Goal: Contribute content: Add original content to the website for others to see

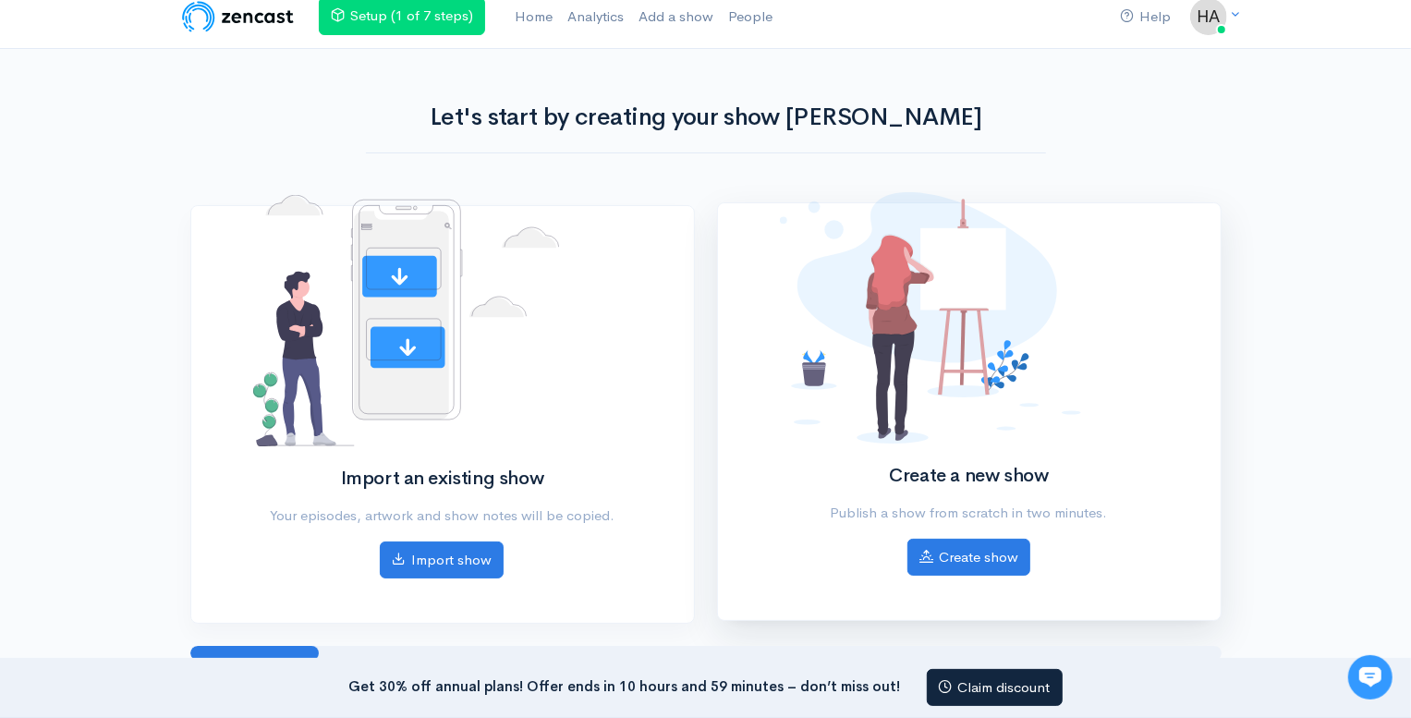
scroll to position [3, 0]
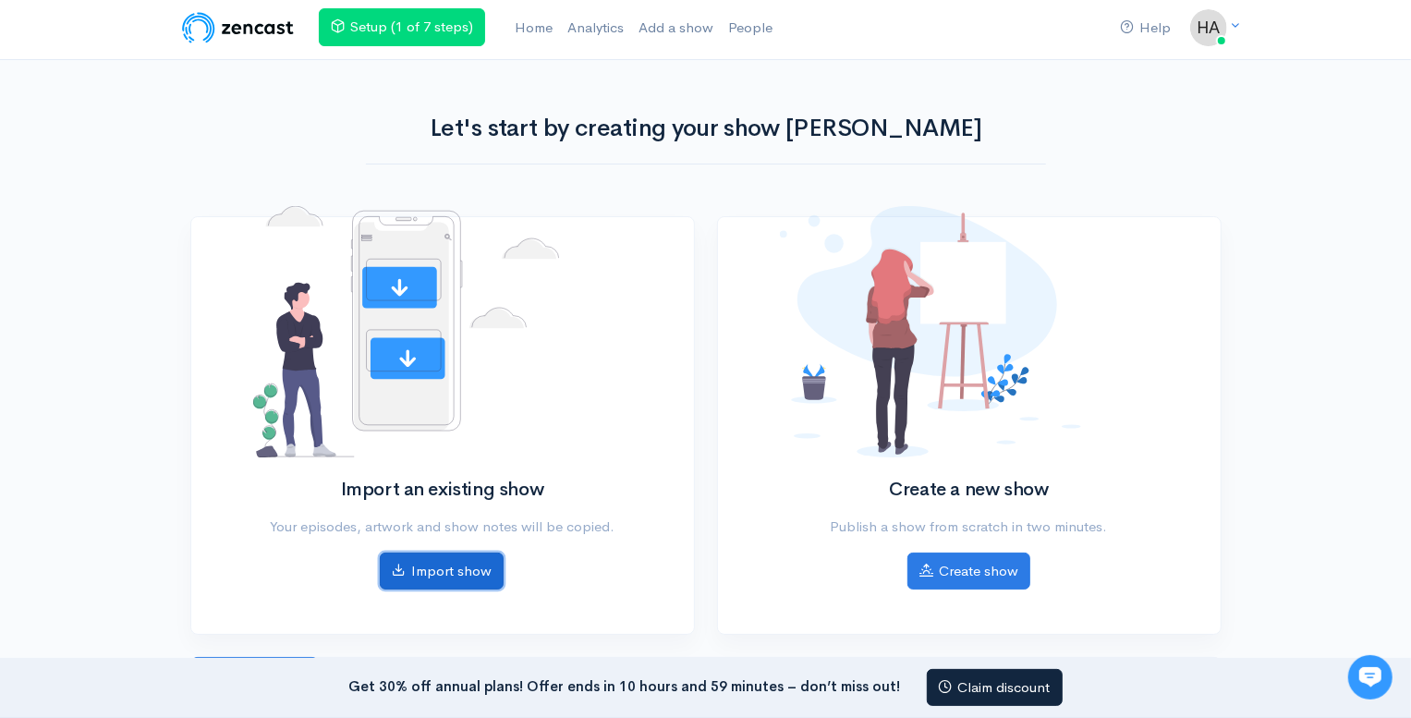
drag, startPoint x: 460, startPoint y: 561, endPoint x: 490, endPoint y: 552, distance: 31.0
click at [459, 561] on link "Import show" at bounding box center [442, 572] width 124 height 38
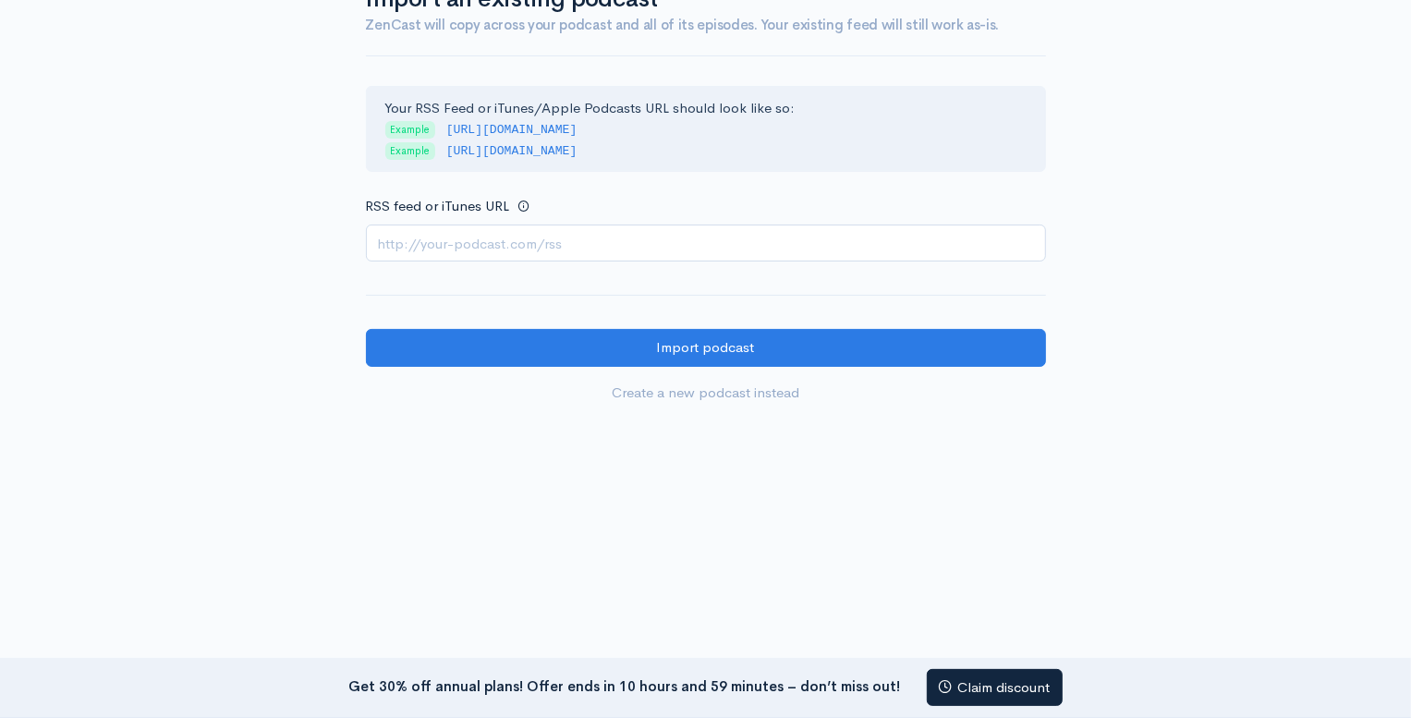
scroll to position [171, 0]
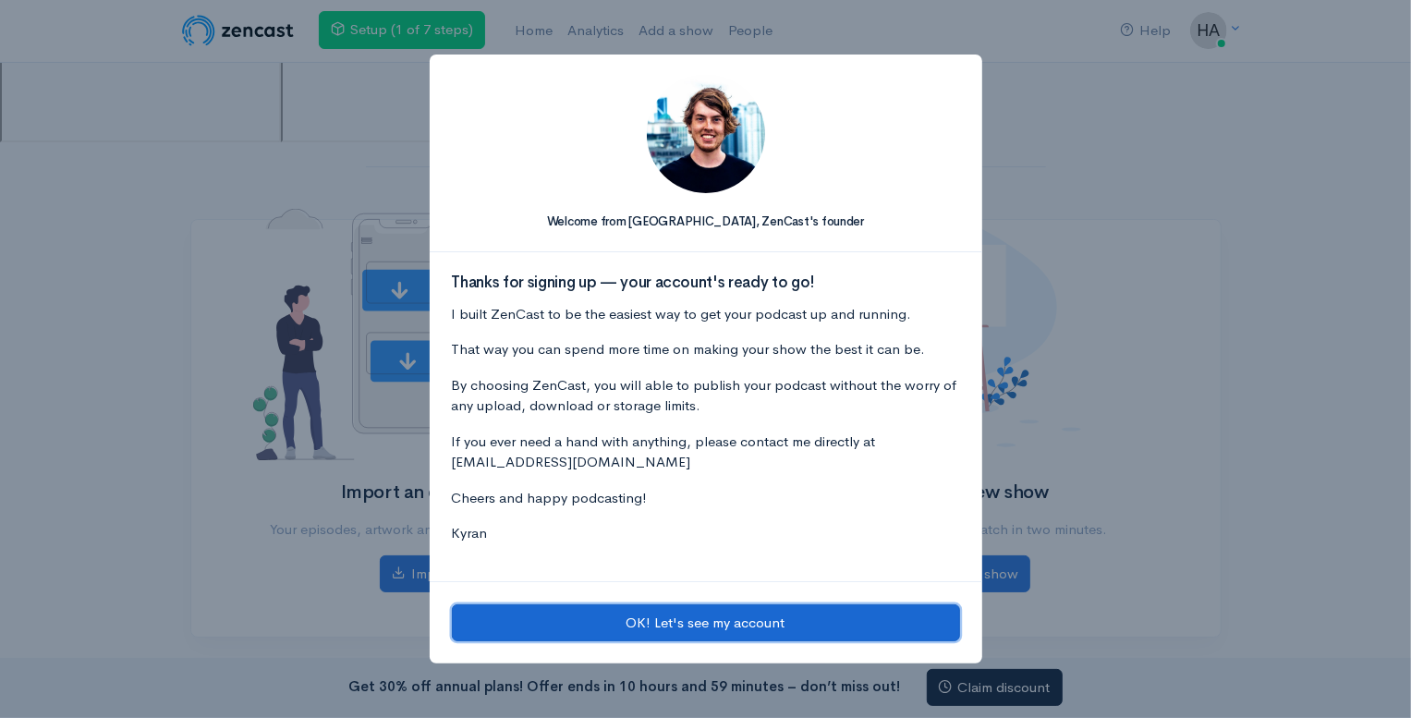
click at [800, 625] on button "OK! Let's see my account" at bounding box center [706, 624] width 508 height 38
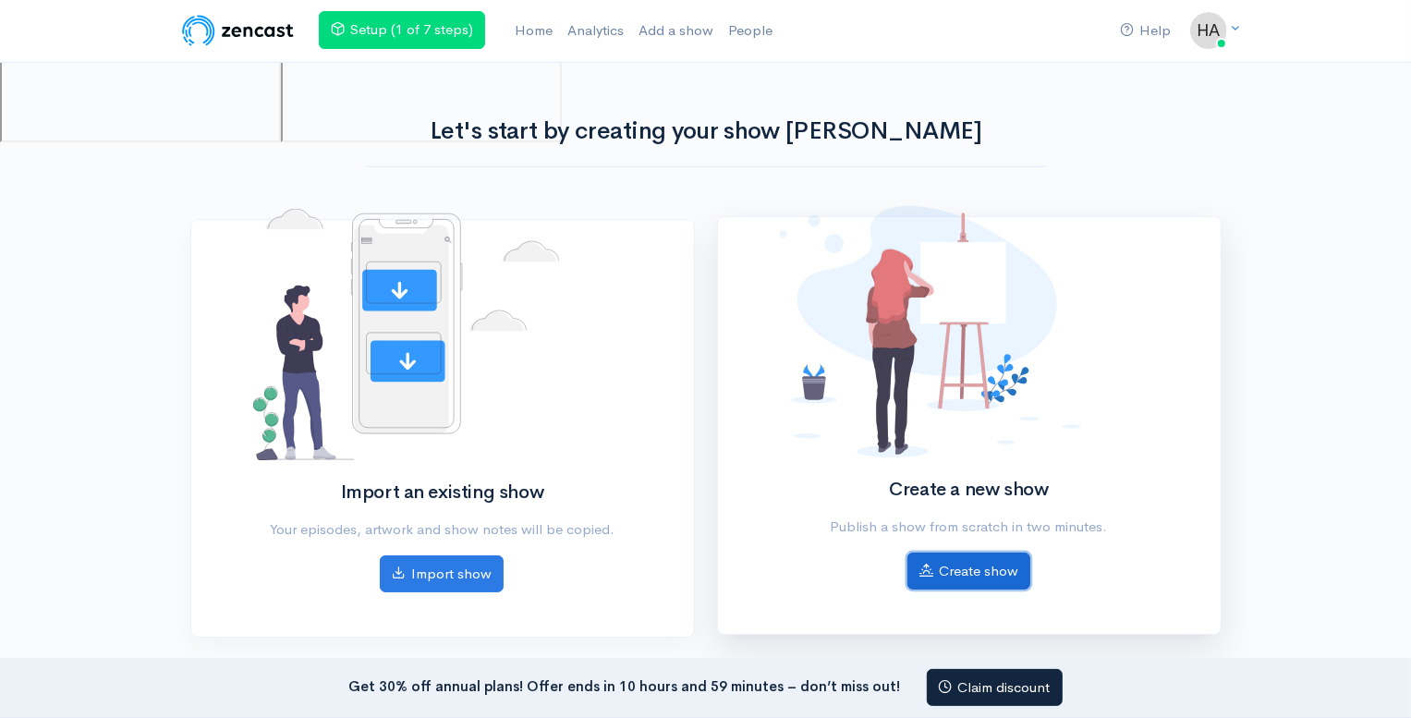
click at [971, 566] on link "Create show" at bounding box center [969, 572] width 123 height 38
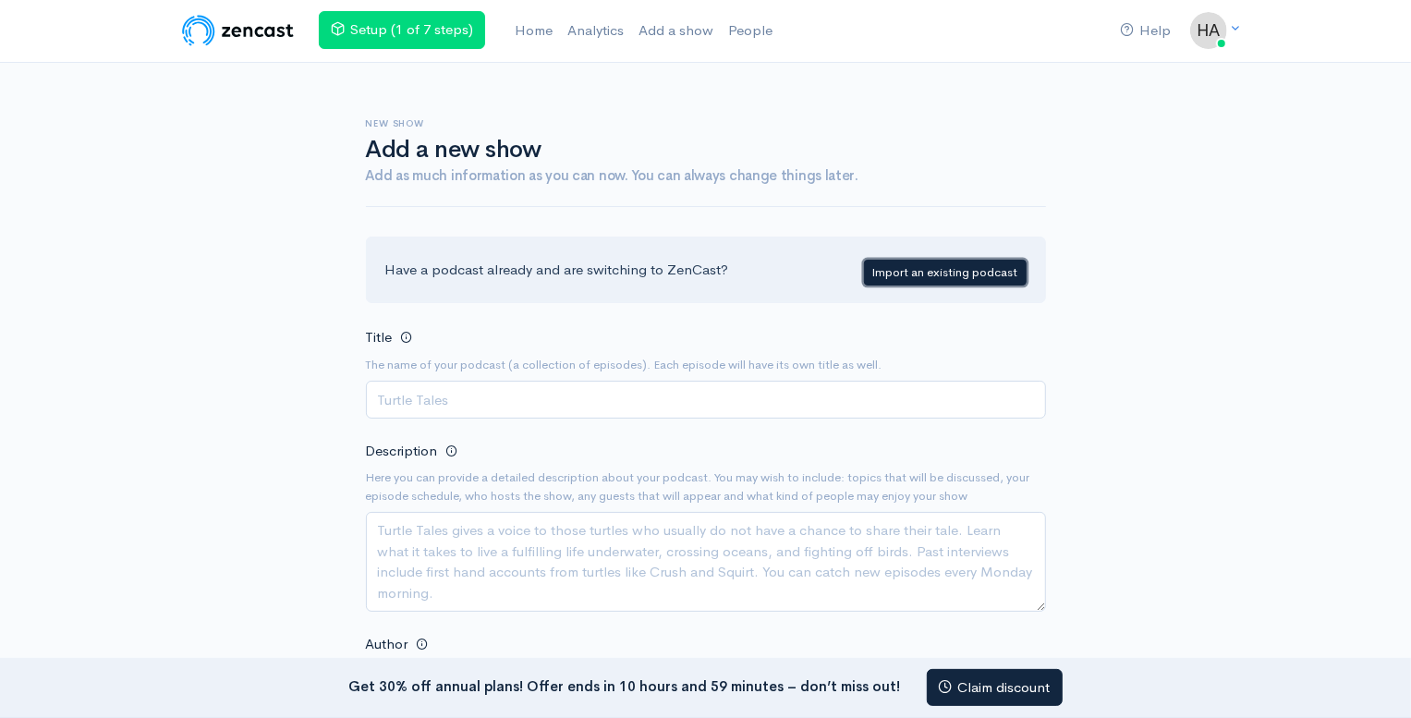
click at [950, 269] on link "Import an existing podcast" at bounding box center [945, 273] width 163 height 27
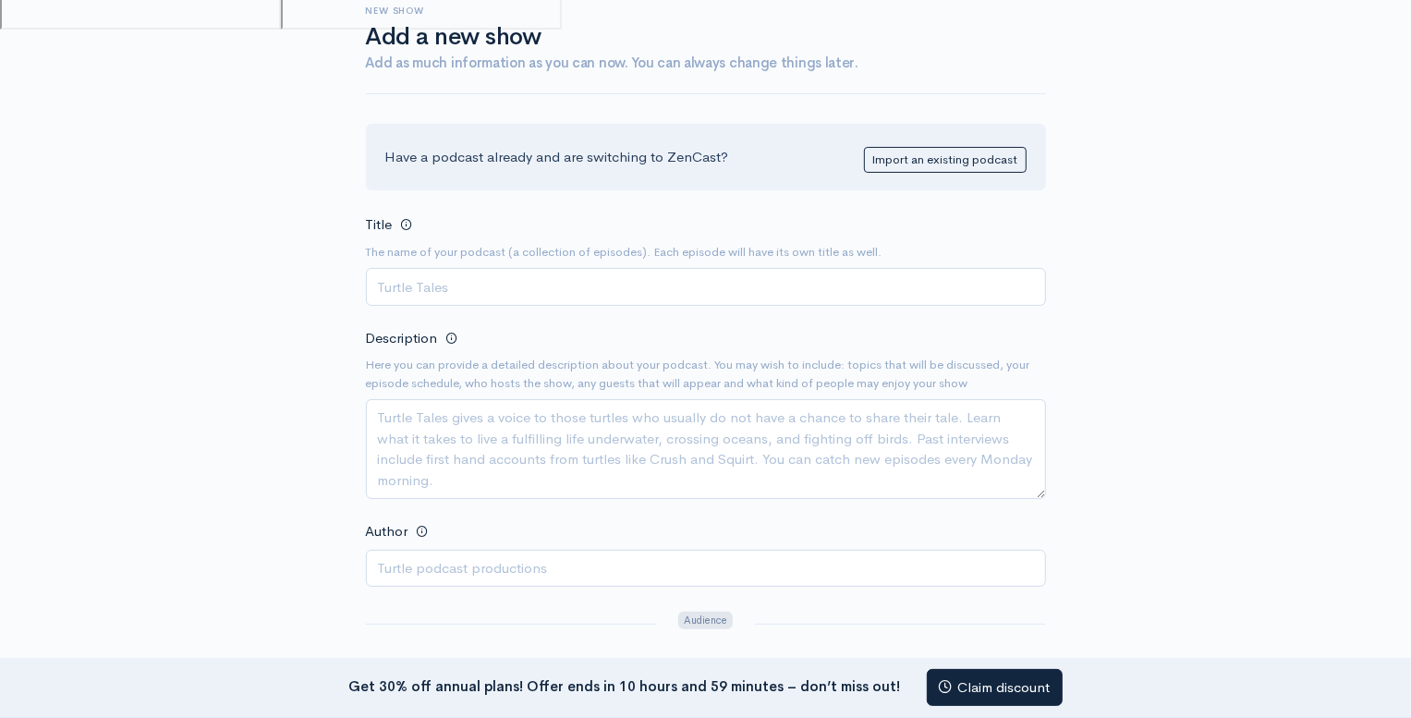
scroll to position [96, 0]
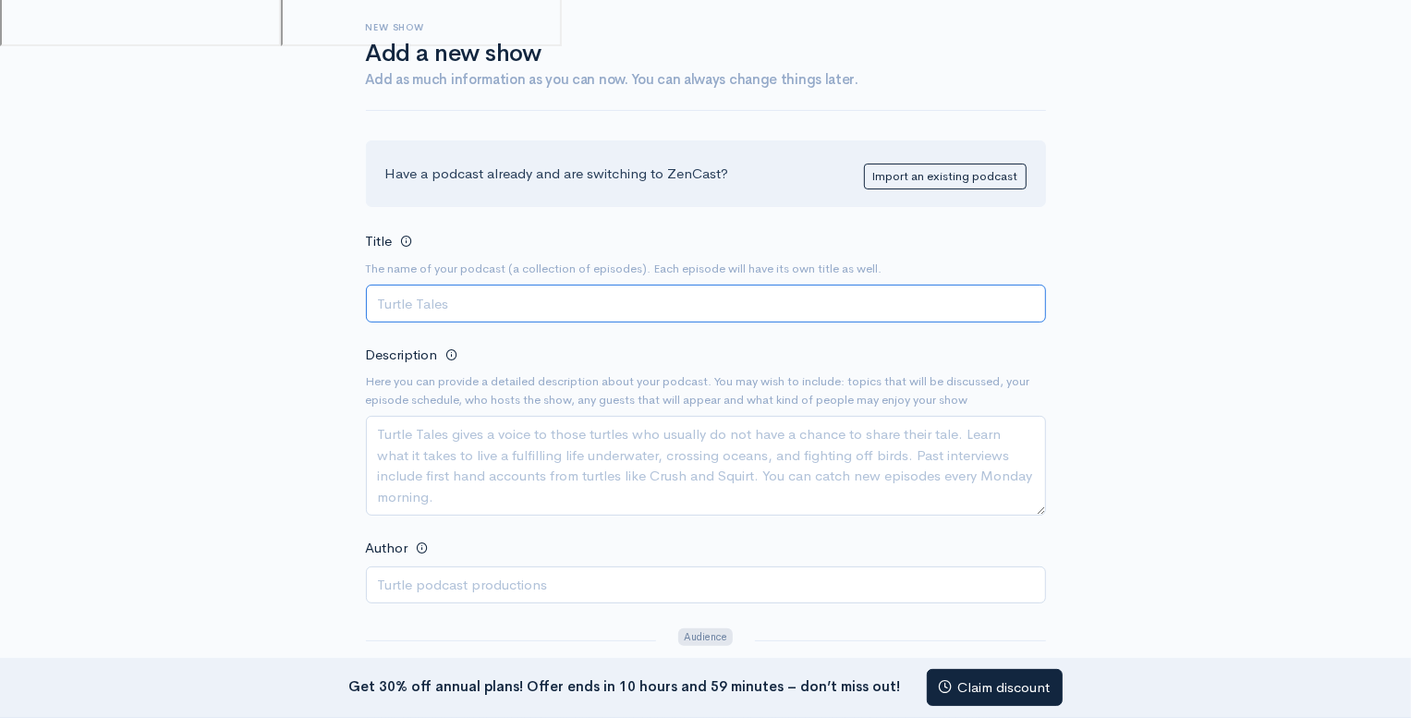
click at [516, 303] on input "Title" at bounding box center [706, 304] width 680 height 38
paste input "Strategies for Business Growth and Automation"
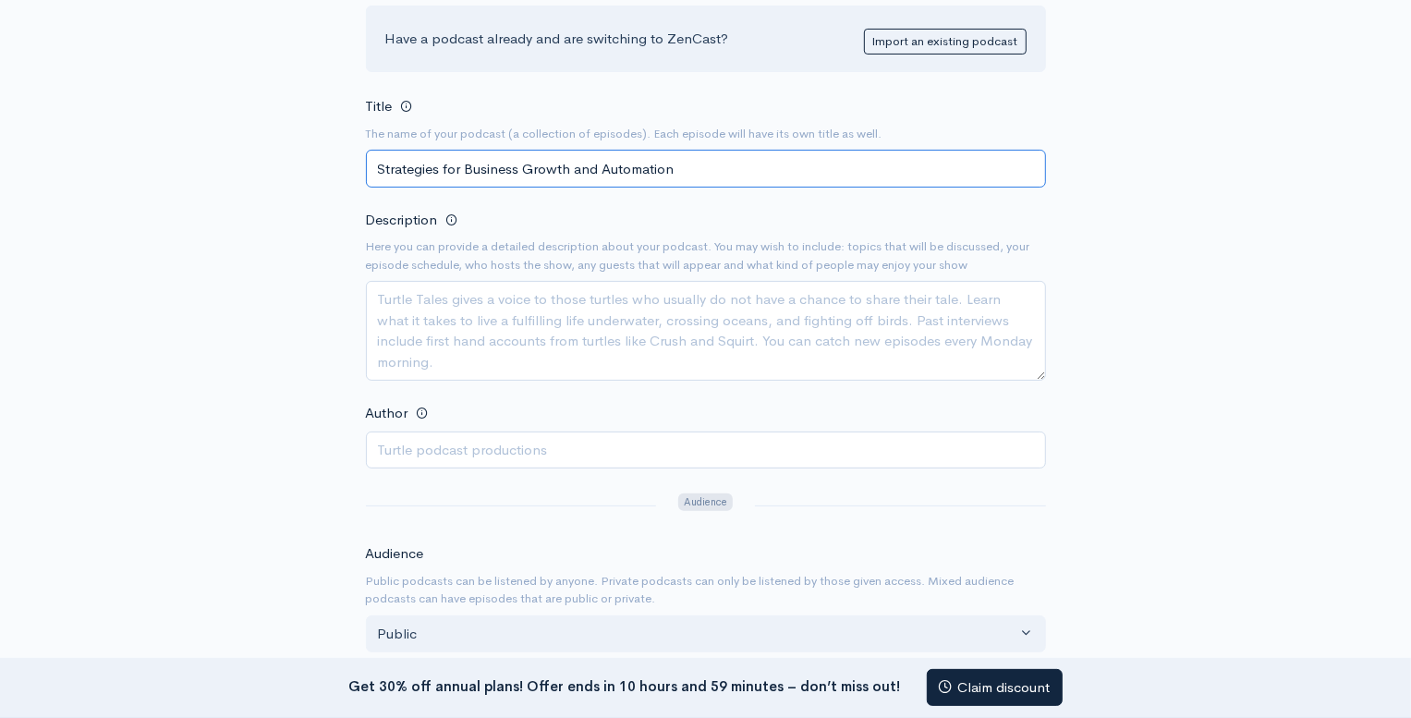
scroll to position [235, 0]
type input "Strategies for Business Growth and Automation"
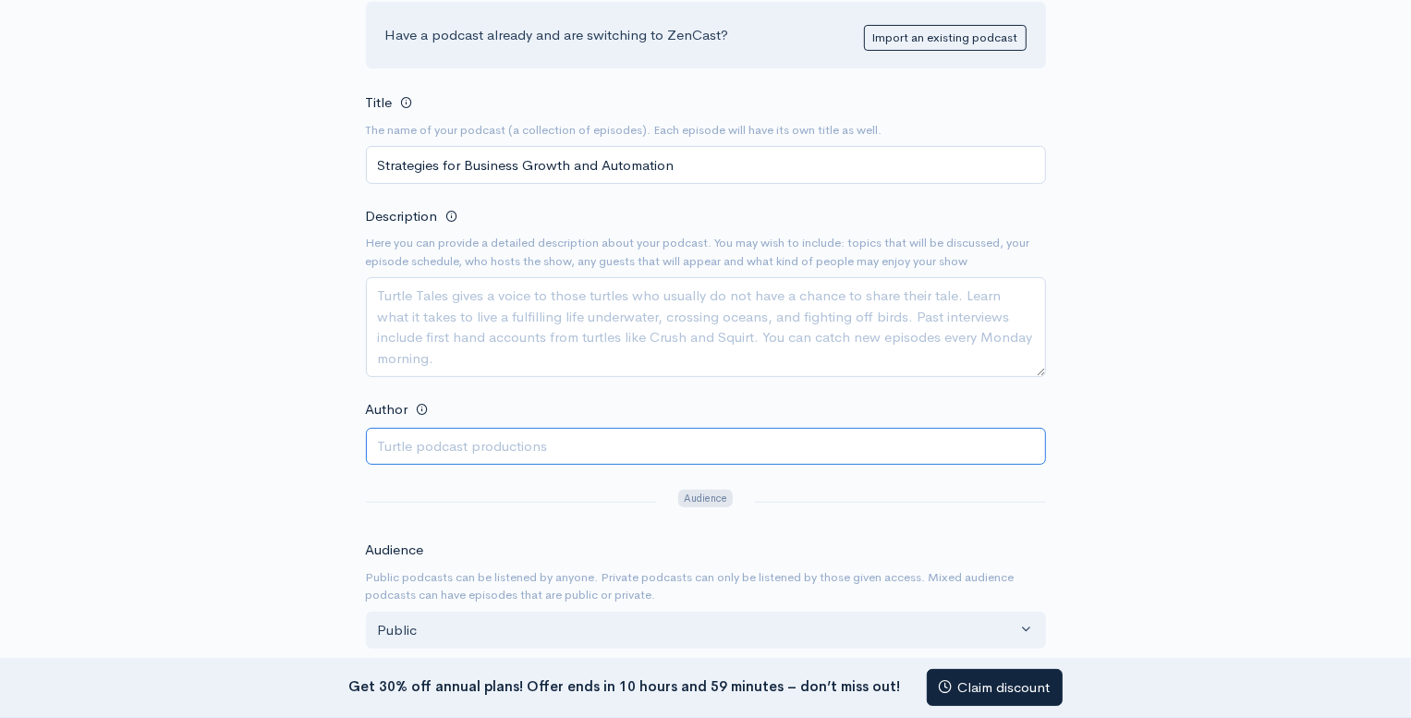
click at [440, 450] on input "Author" at bounding box center [706, 447] width 680 height 38
type input "MOLA AI Business Solutions"
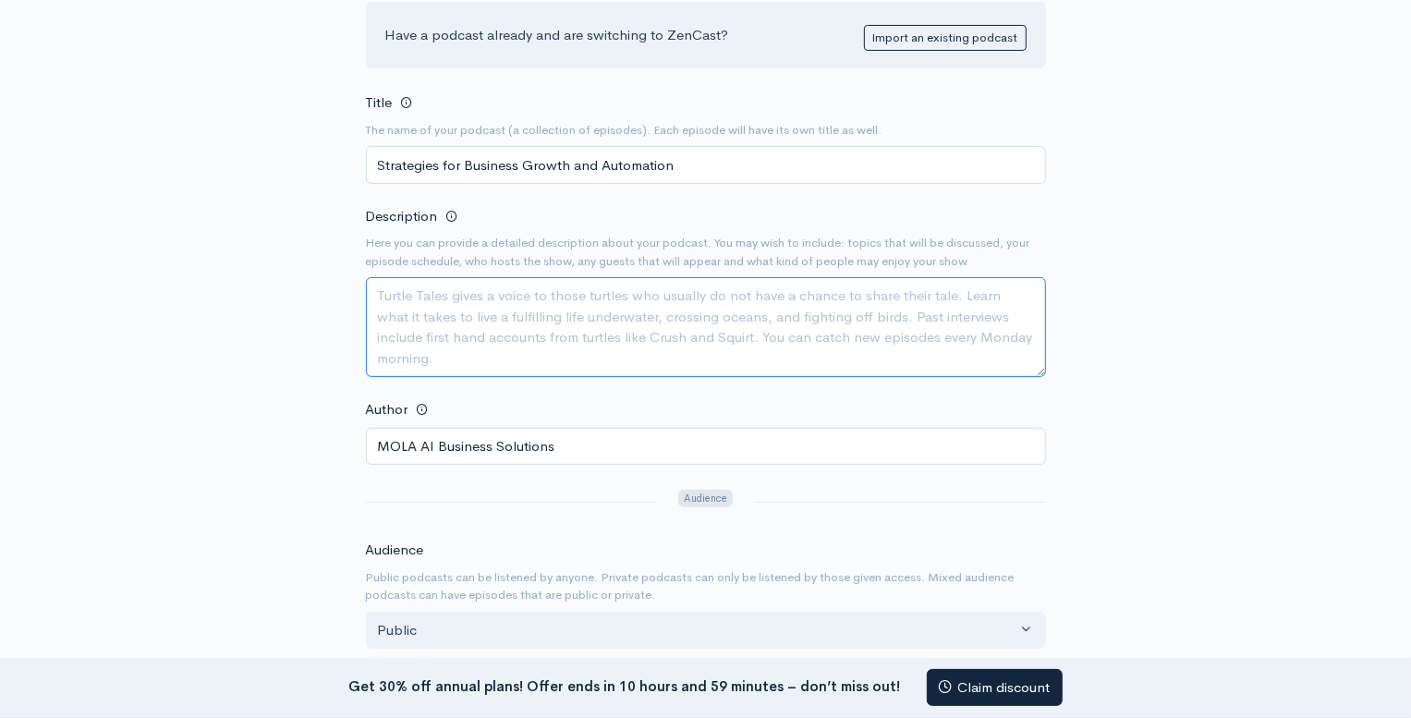
click at [423, 299] on textarea "Description" at bounding box center [706, 327] width 680 height 100
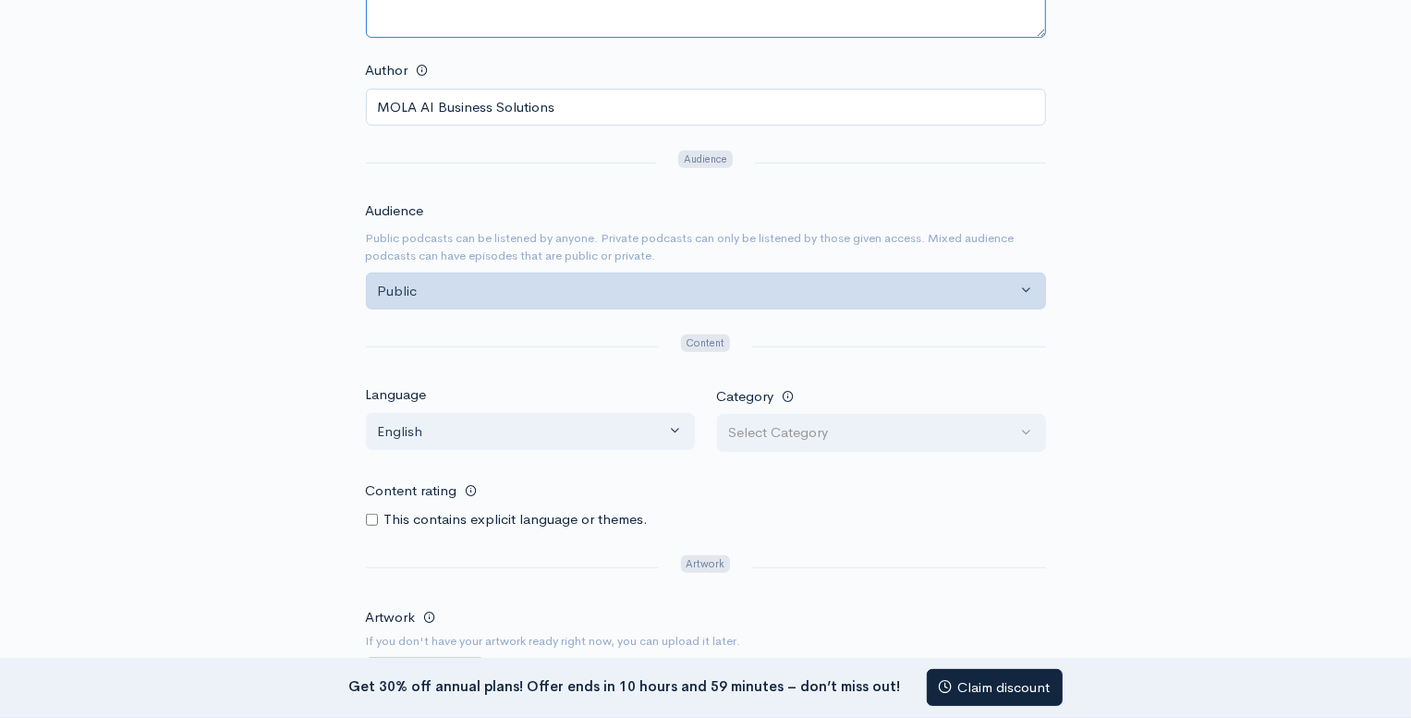
scroll to position [580, 0]
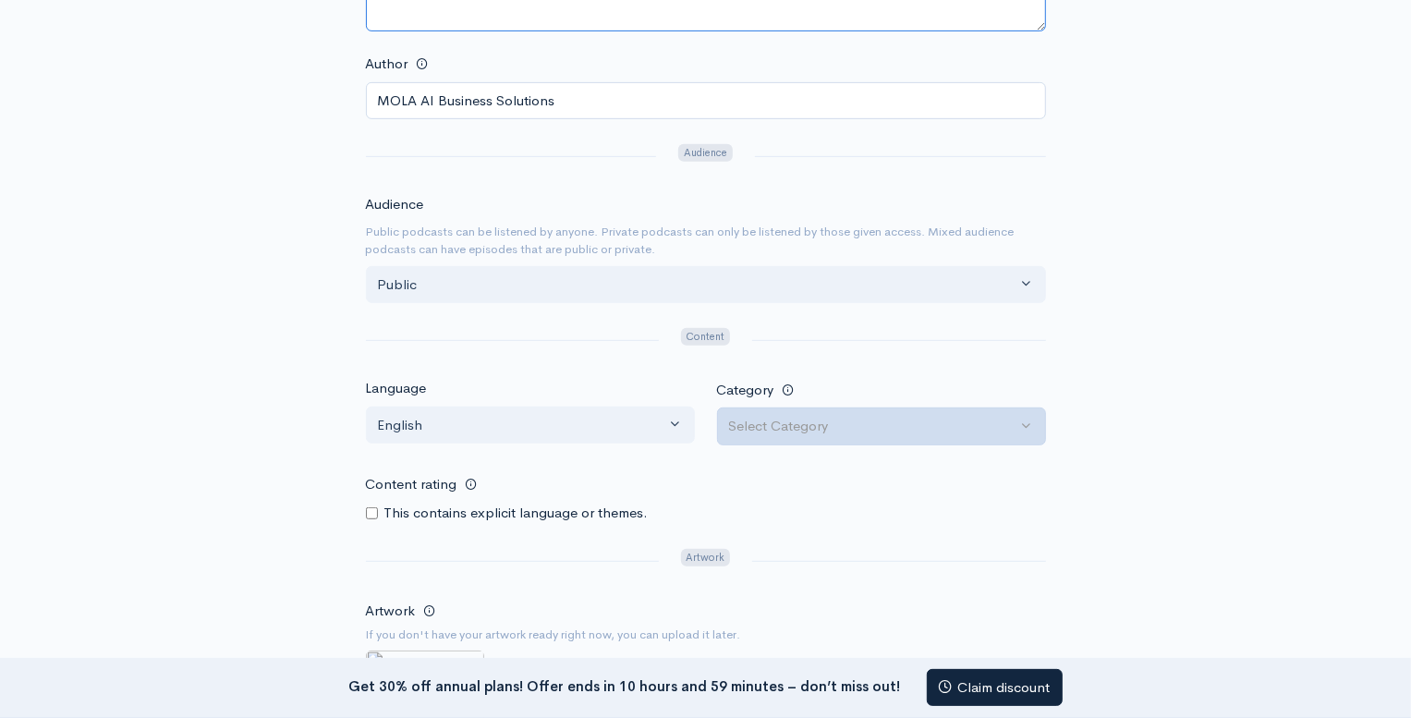
type textarea "This series of Podcasts will help you to understand the developing business wit…"
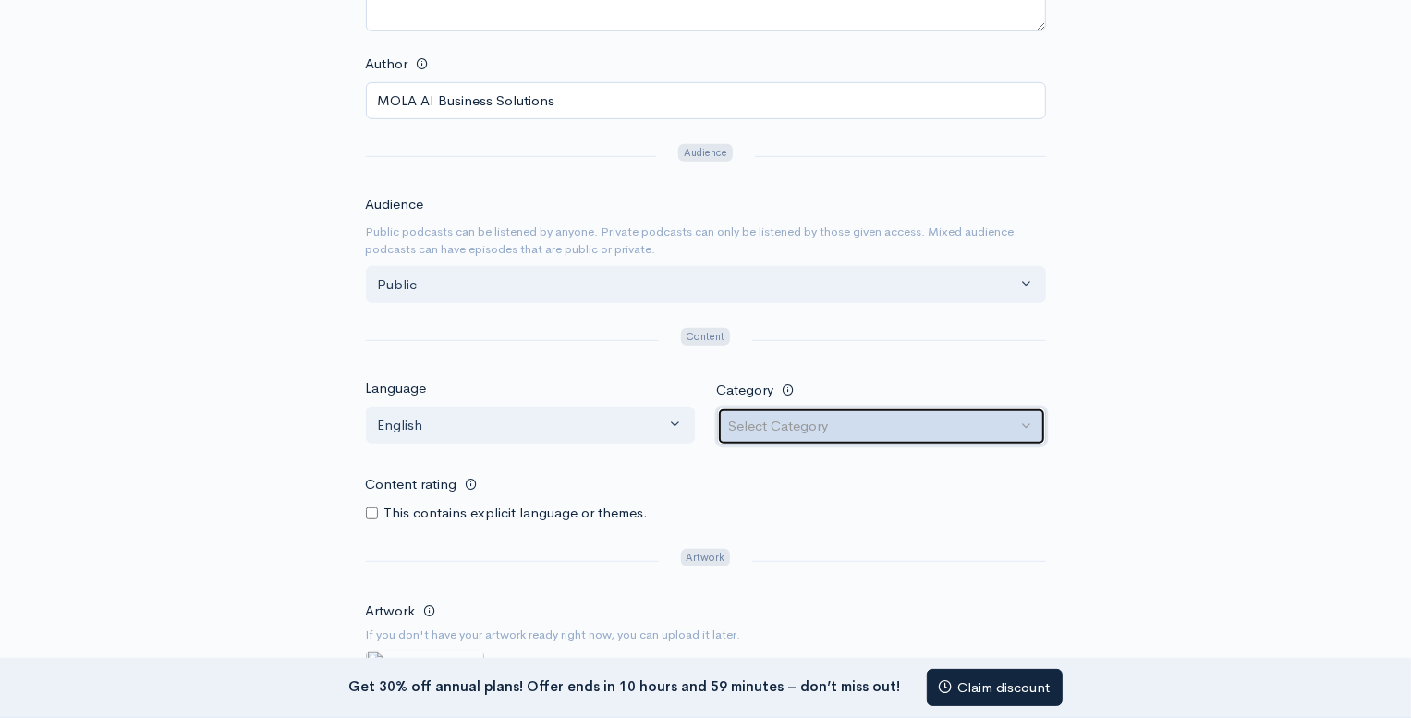
click at [831, 432] on div "Select Category" at bounding box center [873, 426] width 288 height 21
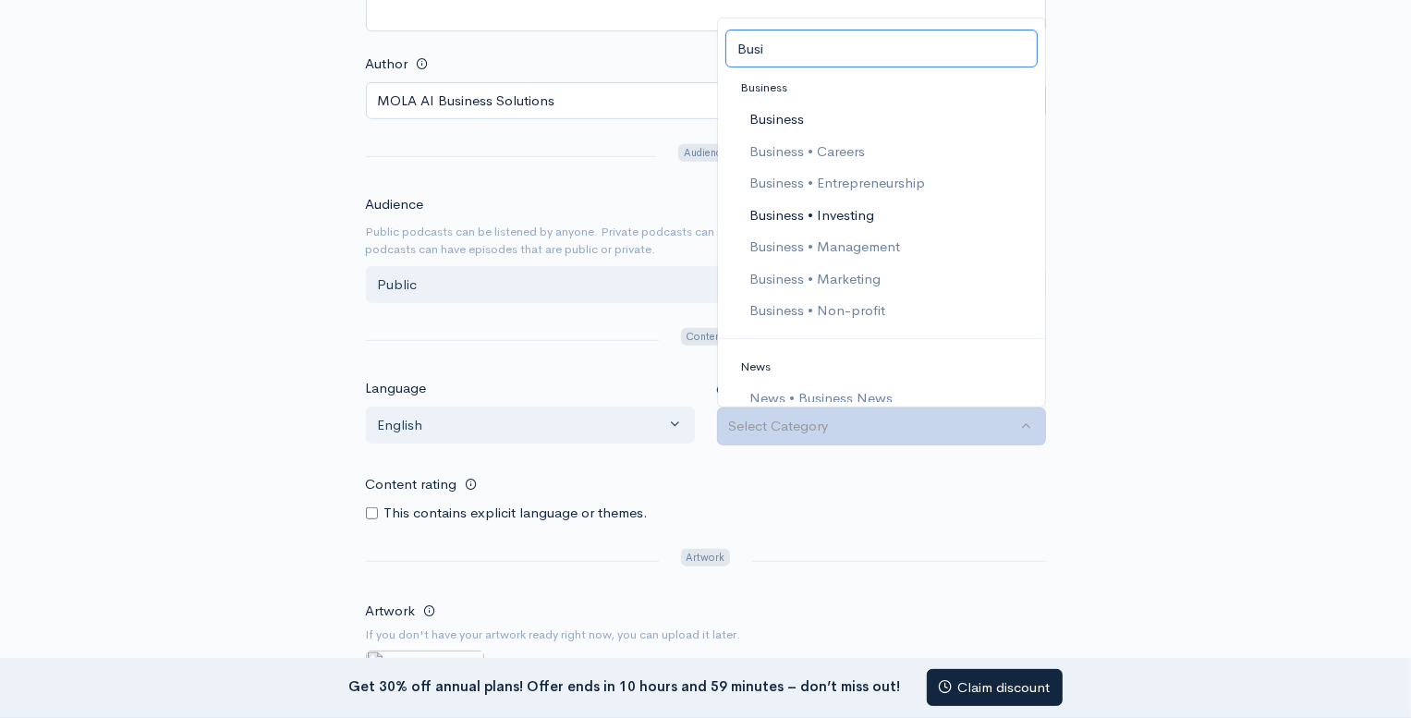
scroll to position [12, 0]
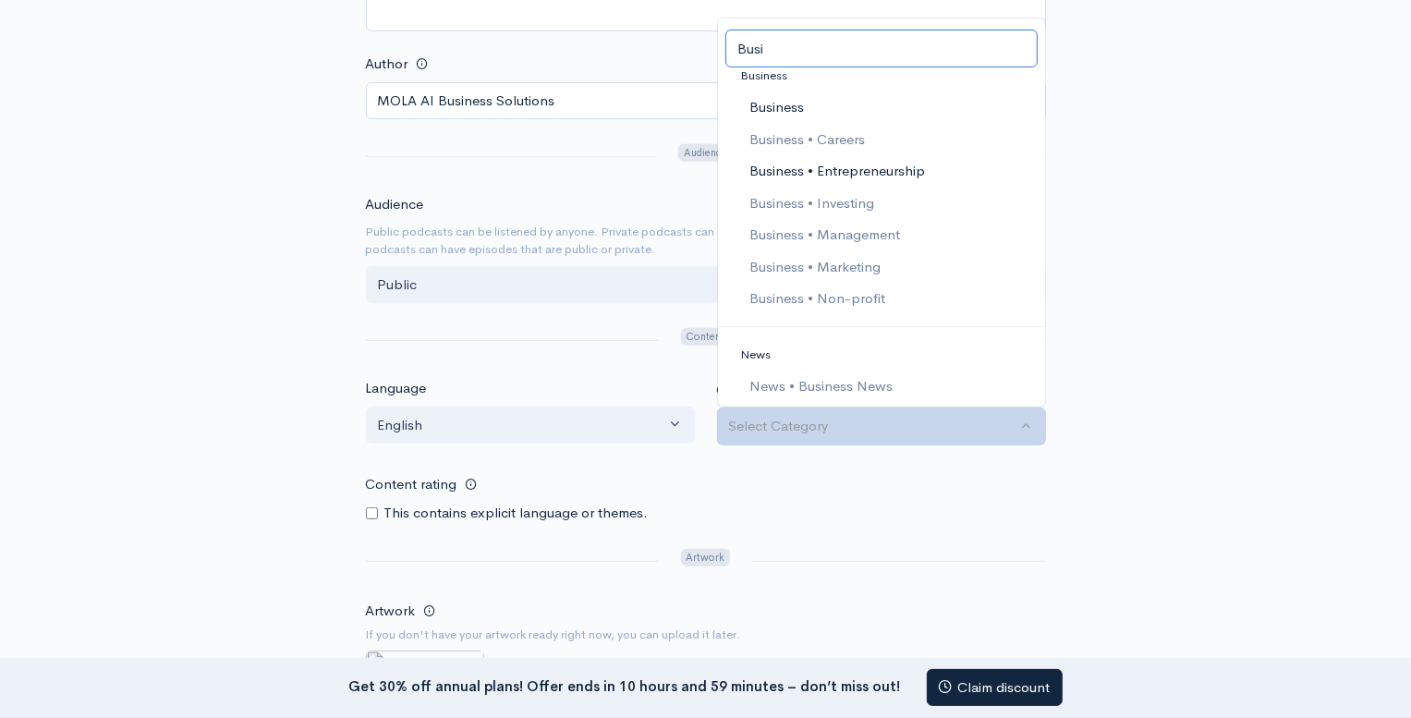
type input "Busi"
click at [790, 168] on span "Business • Entrepreneurship" at bounding box center [837, 171] width 176 height 21
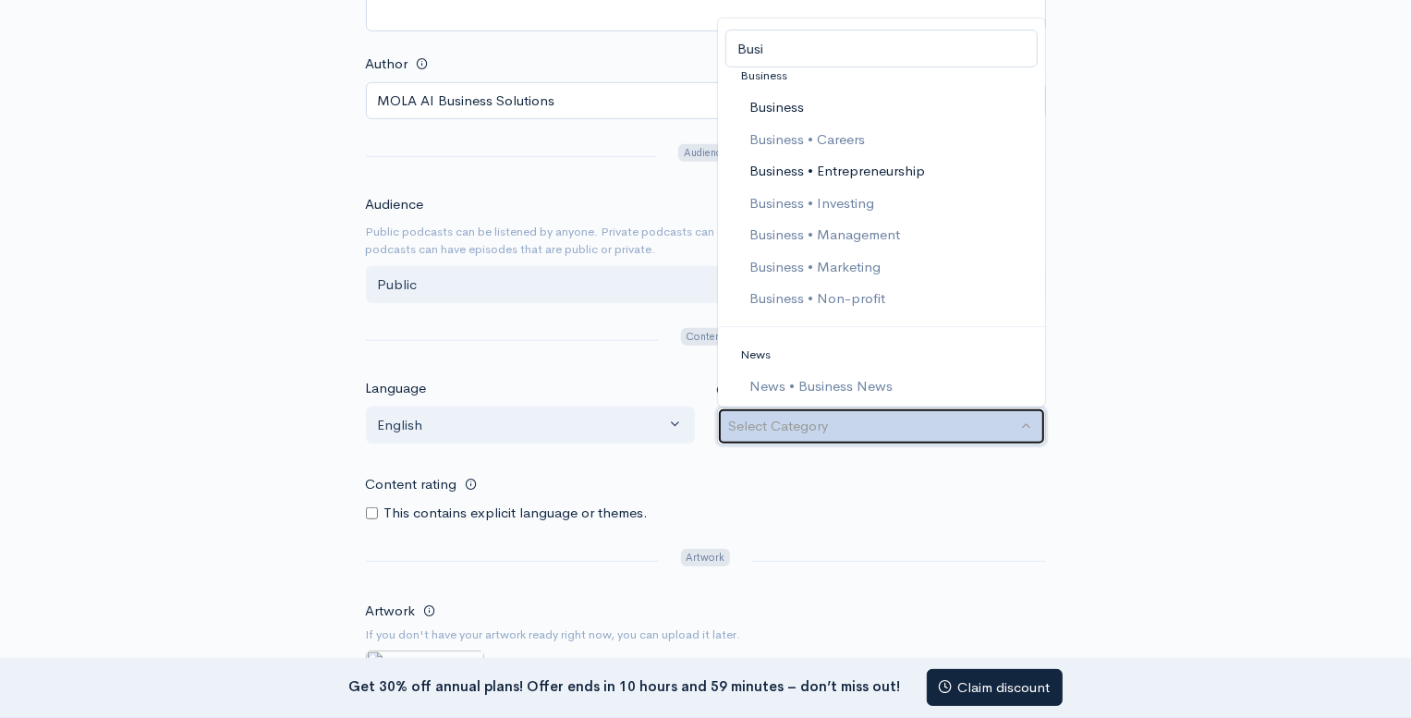
select select "Business > Entrepreneurship"
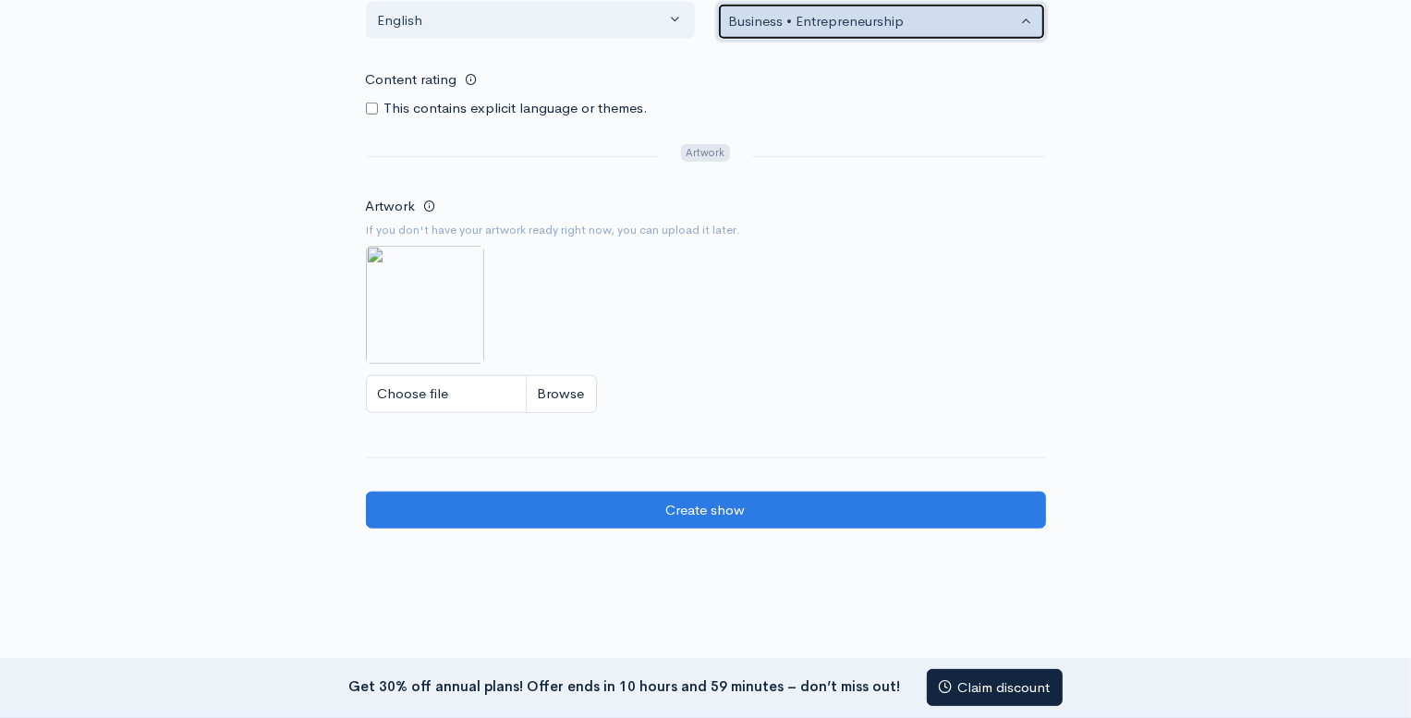
scroll to position [993, 0]
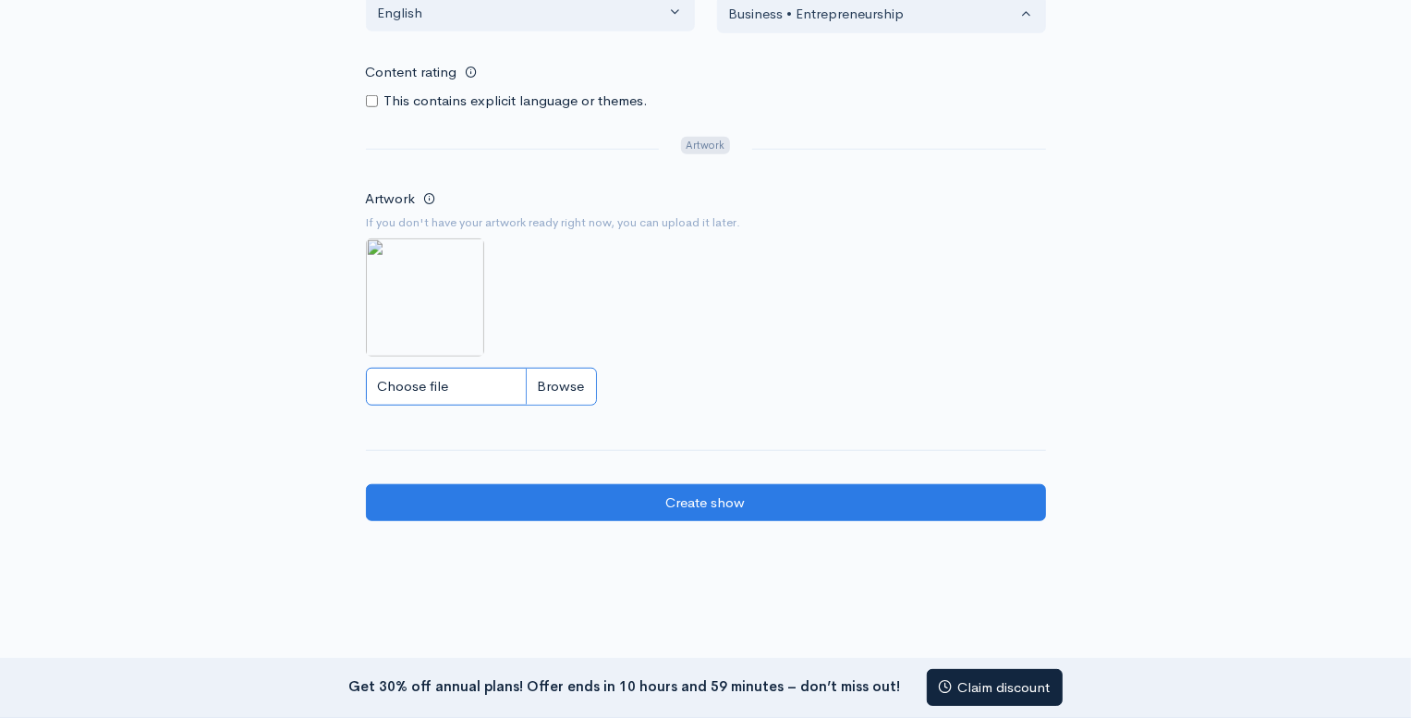
click at [423, 384] on input "Choose file" at bounding box center [481, 387] width 231 height 38
type input "C:\fakepath\Copy of MOLA (2) (1).png"
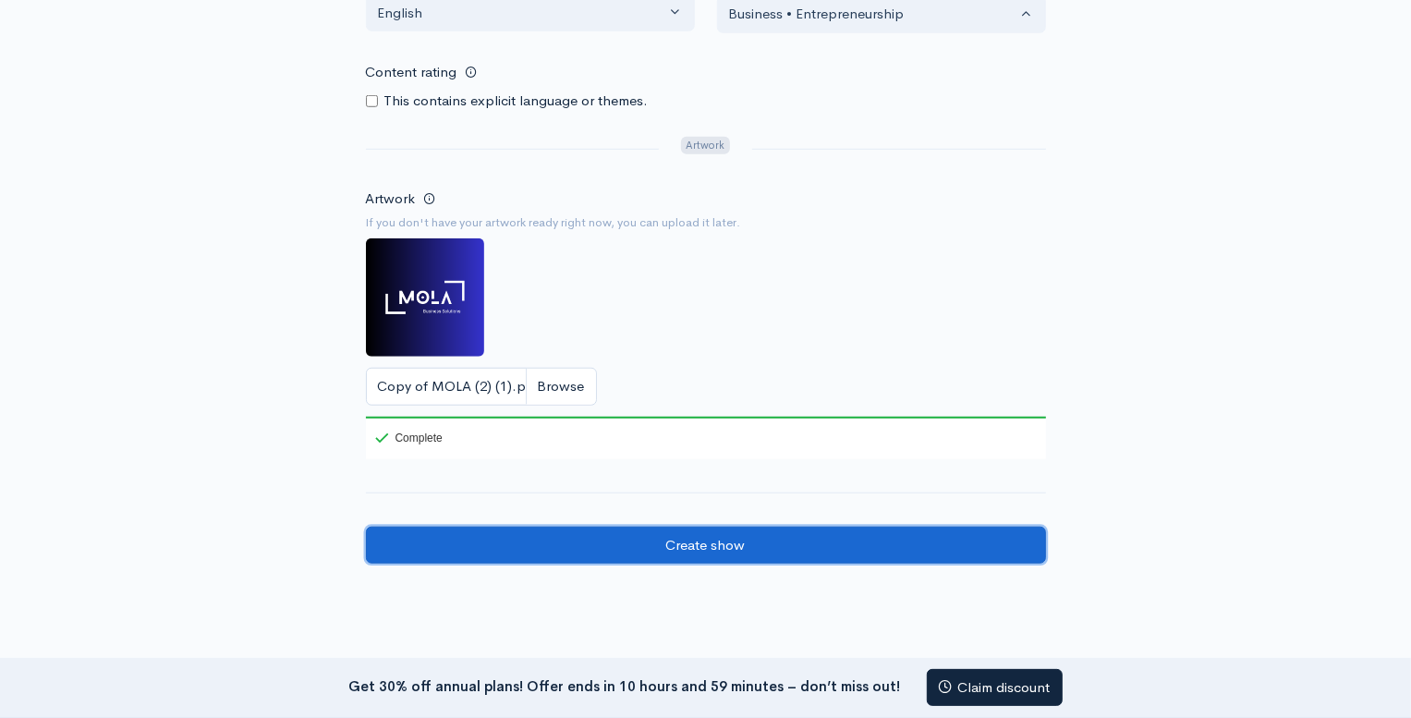
click at [678, 543] on input "Create show" at bounding box center [706, 546] width 680 height 38
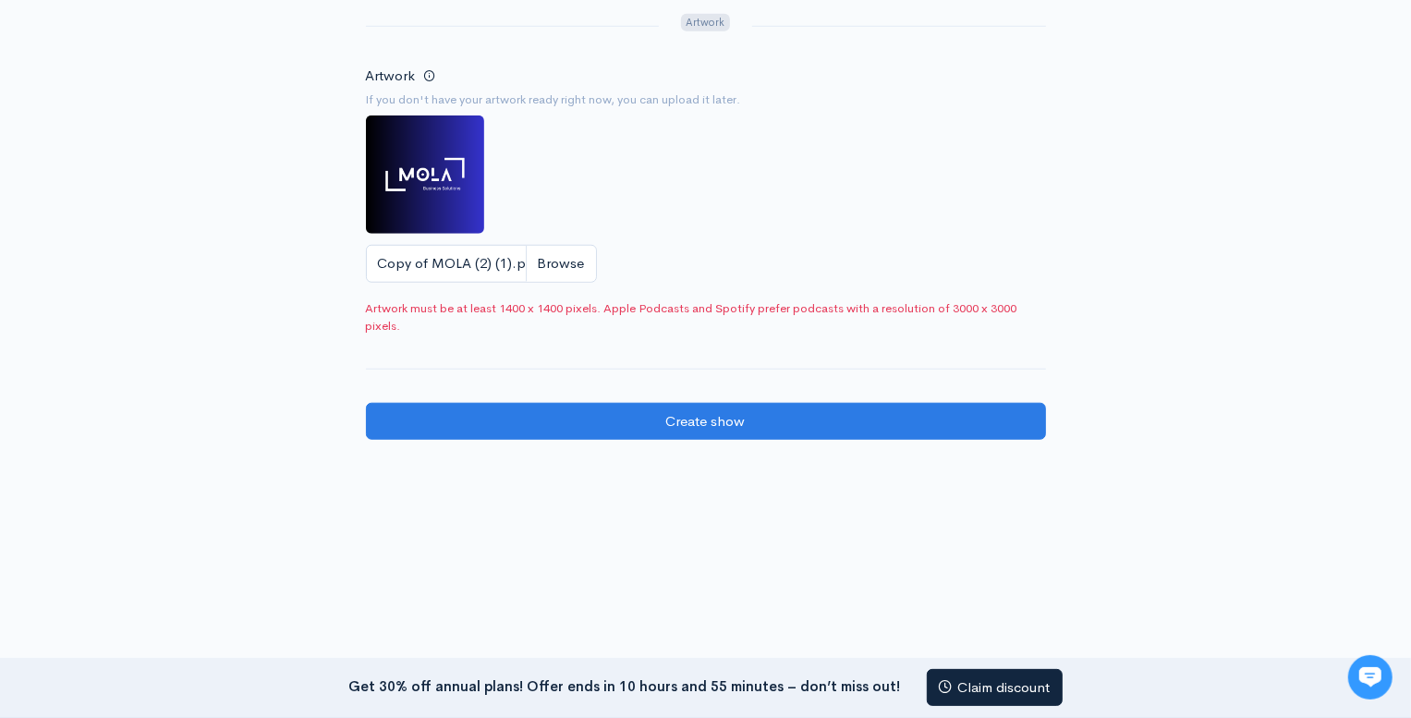
scroll to position [1127, 0]
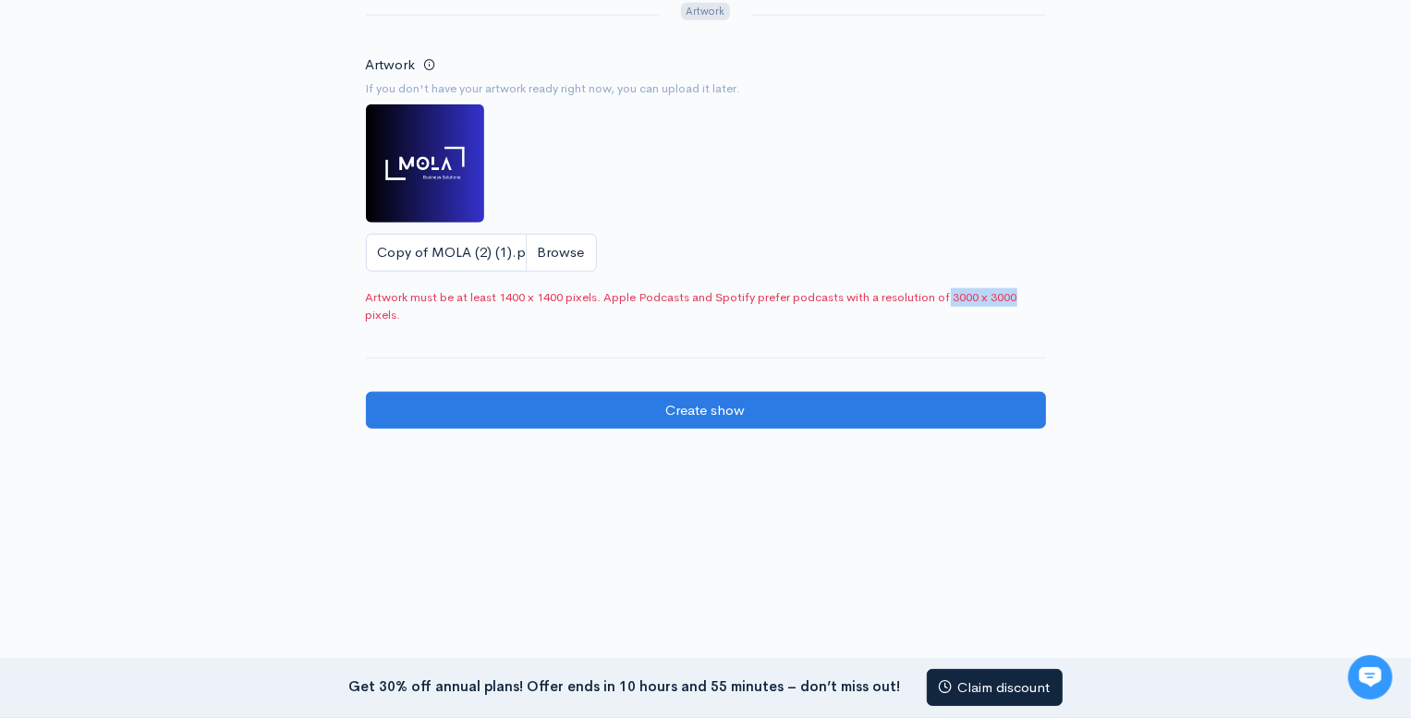
drag, startPoint x: 954, startPoint y: 292, endPoint x: 1034, endPoint y: 294, distance: 80.4
click at [1034, 294] on span "Artwork must be at least 1400 x 1400 pixels. Apple Podcasts and Spotify prefer …" at bounding box center [706, 306] width 680 height 36
copy span "3000 x 3000"
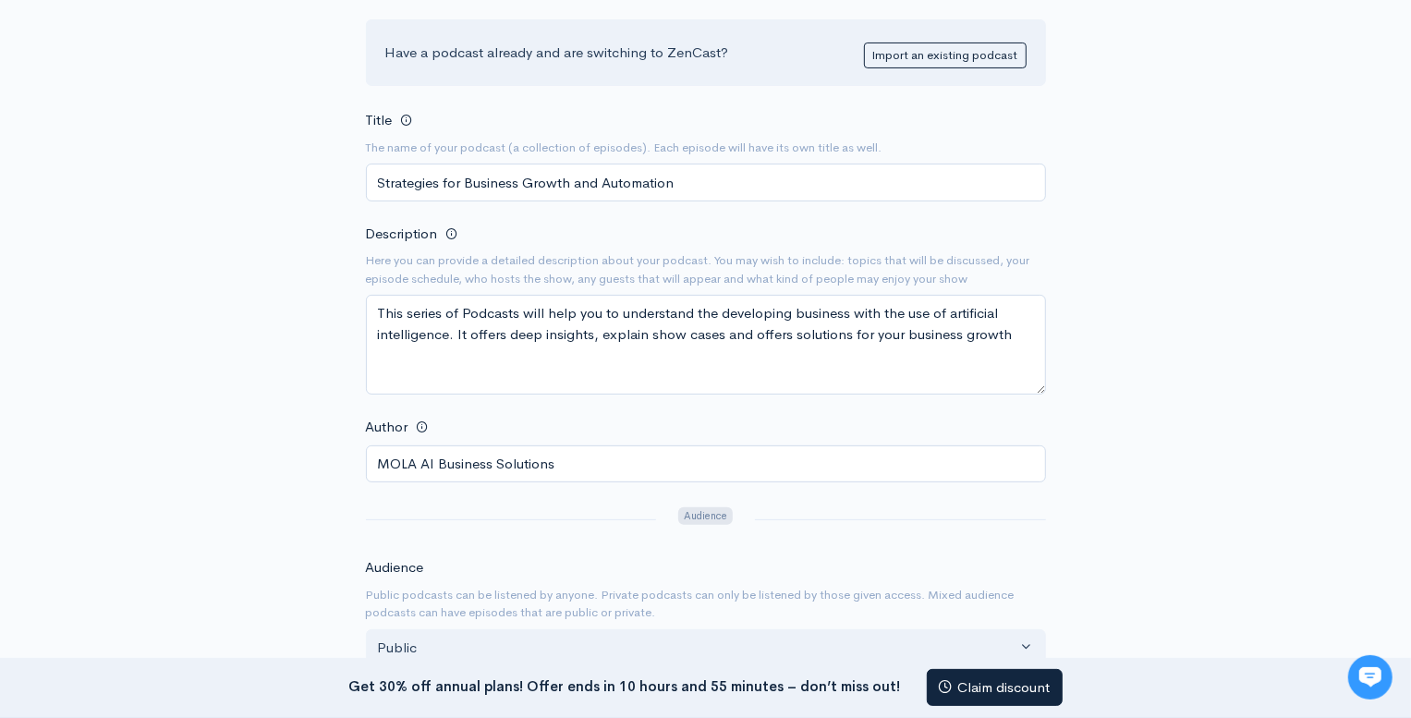
scroll to position [208, 0]
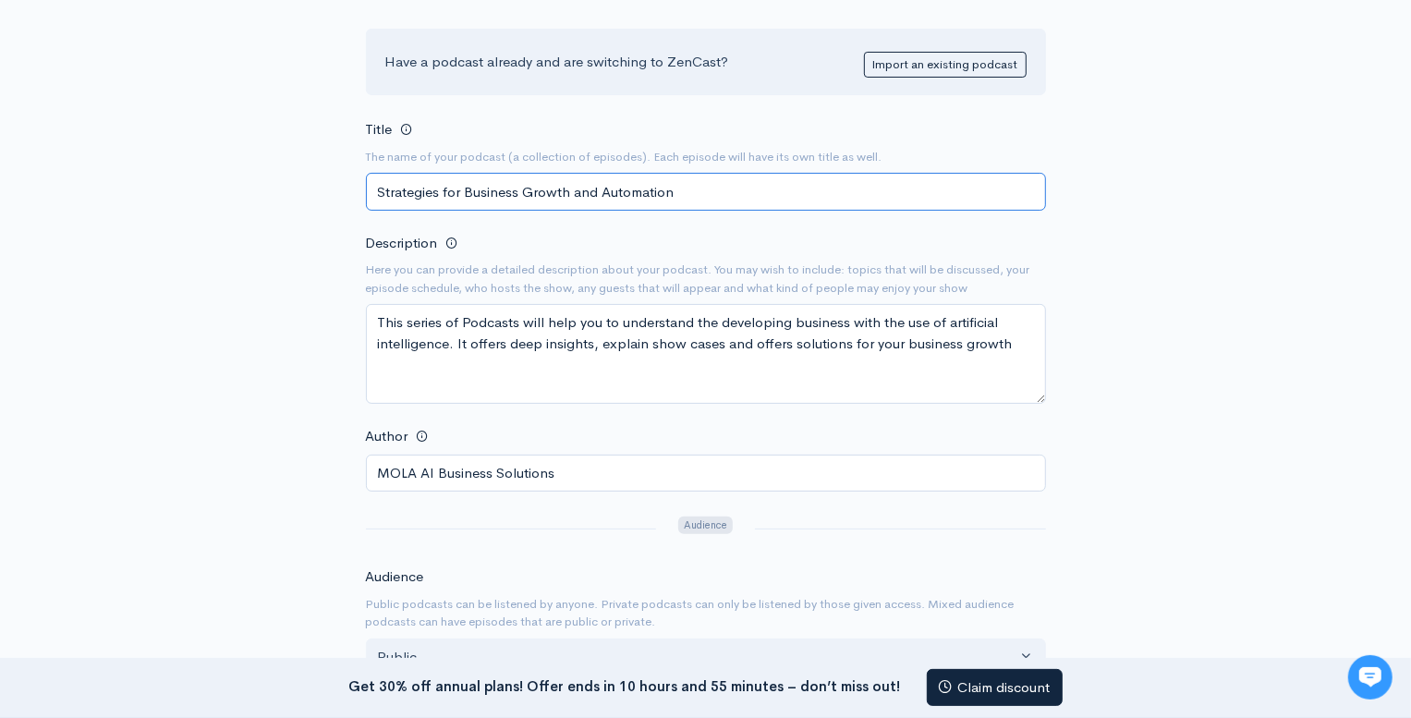
drag, startPoint x: 379, startPoint y: 190, endPoint x: 734, endPoint y: 198, distance: 355.0
click at [734, 198] on input "Strategies for Business Growth and Automation" at bounding box center [706, 192] width 680 height 38
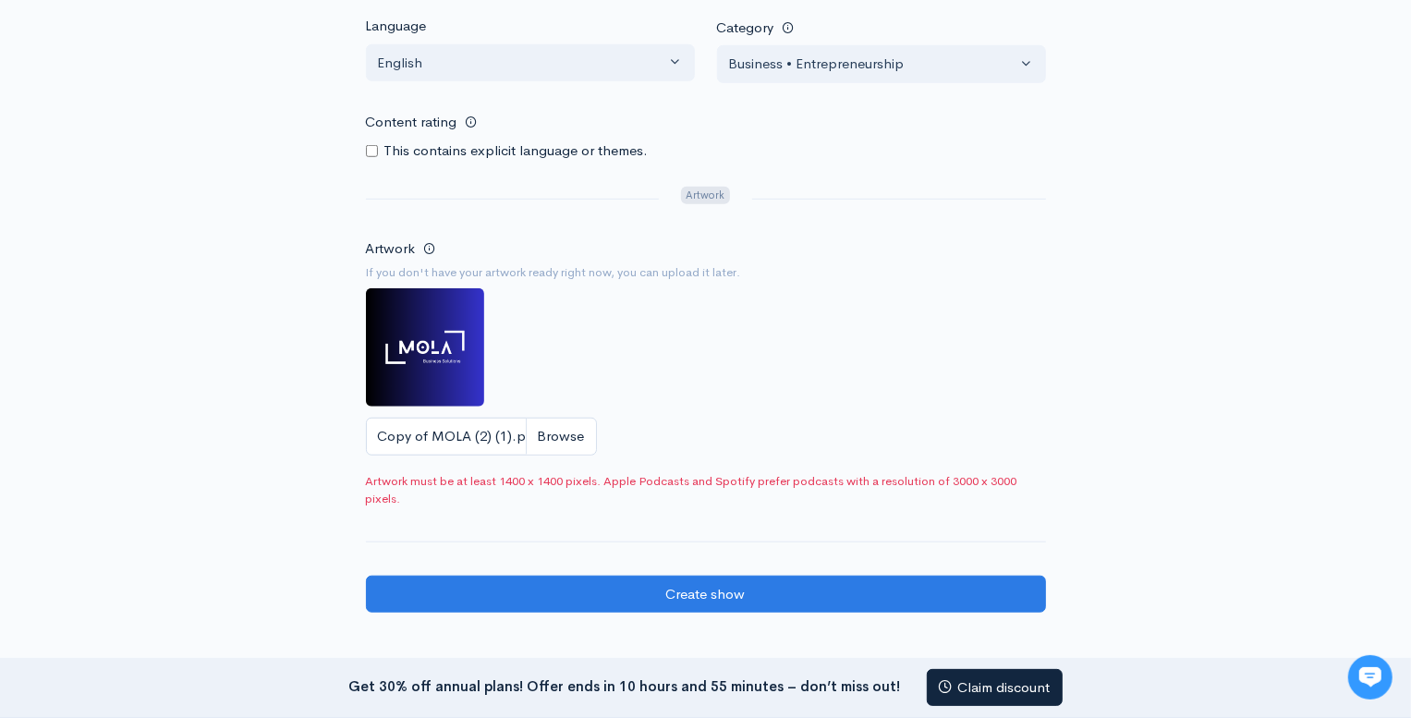
scroll to position [998, 0]
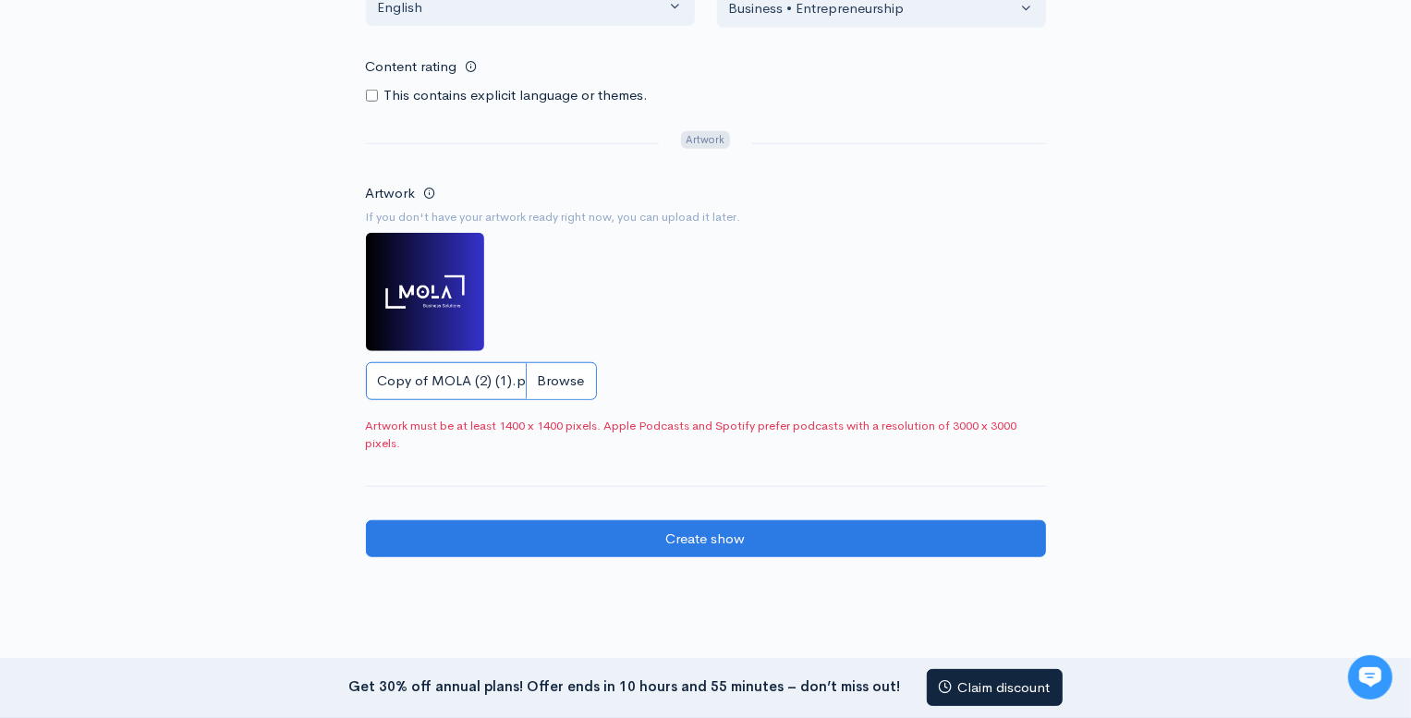
click at [557, 376] on input "Copy of MOLA (2) (1).png" at bounding box center [481, 381] width 231 height 38
type input "C:\fakepath\MOLA Podcast Cover.png"
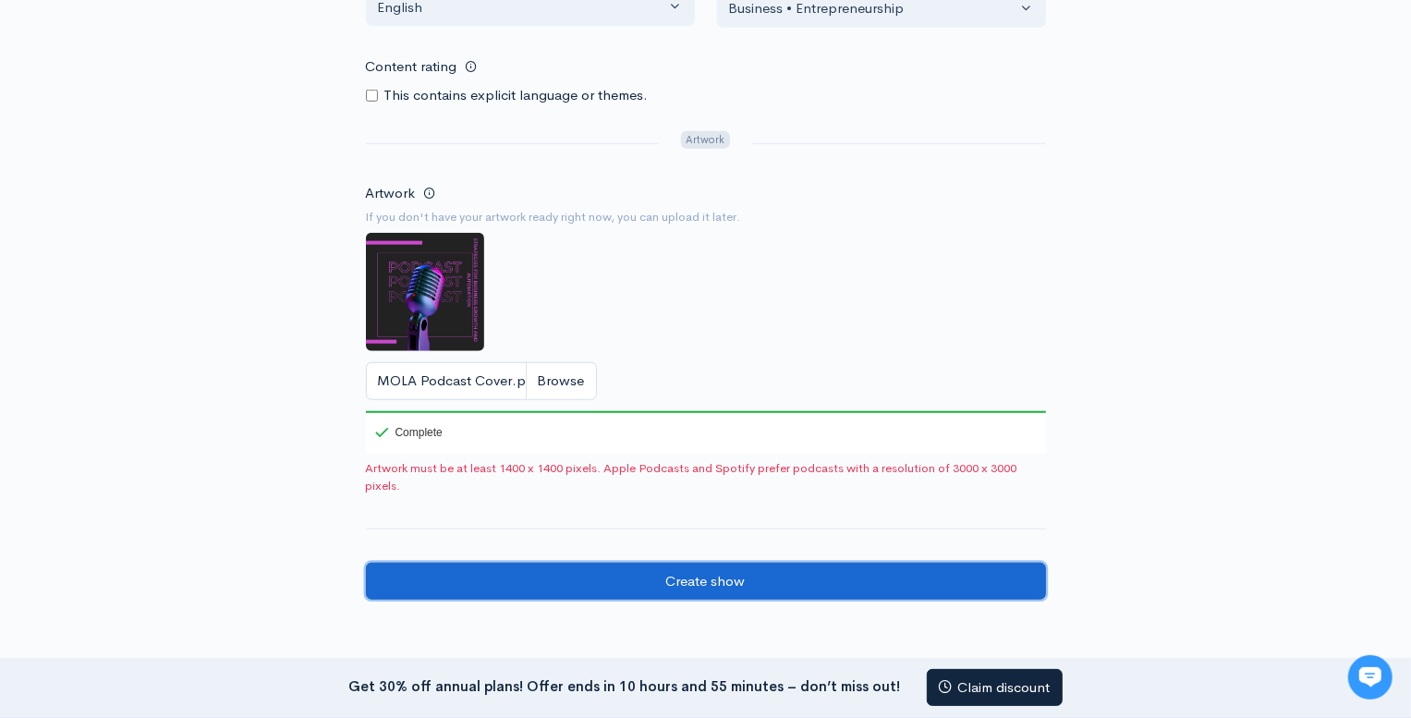
click at [689, 576] on input "Create show" at bounding box center [706, 582] width 680 height 38
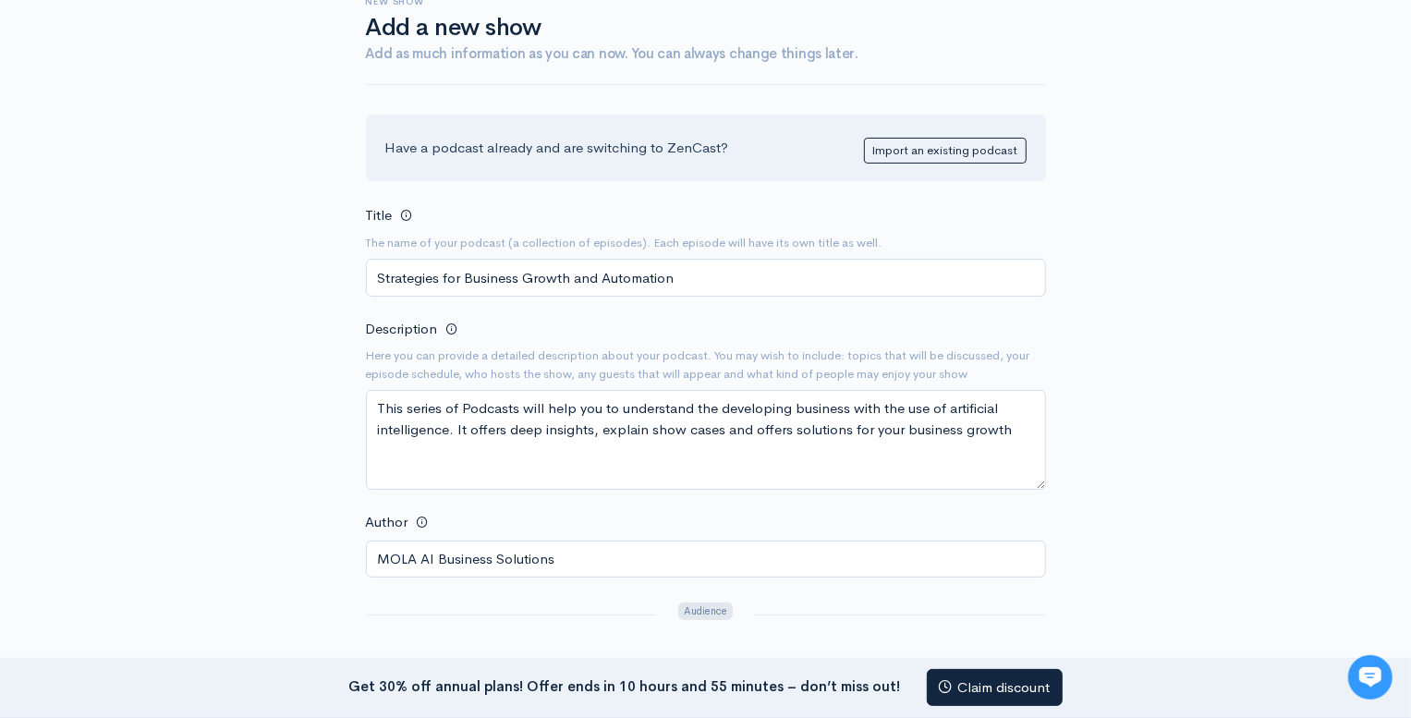
scroll to position [0, 0]
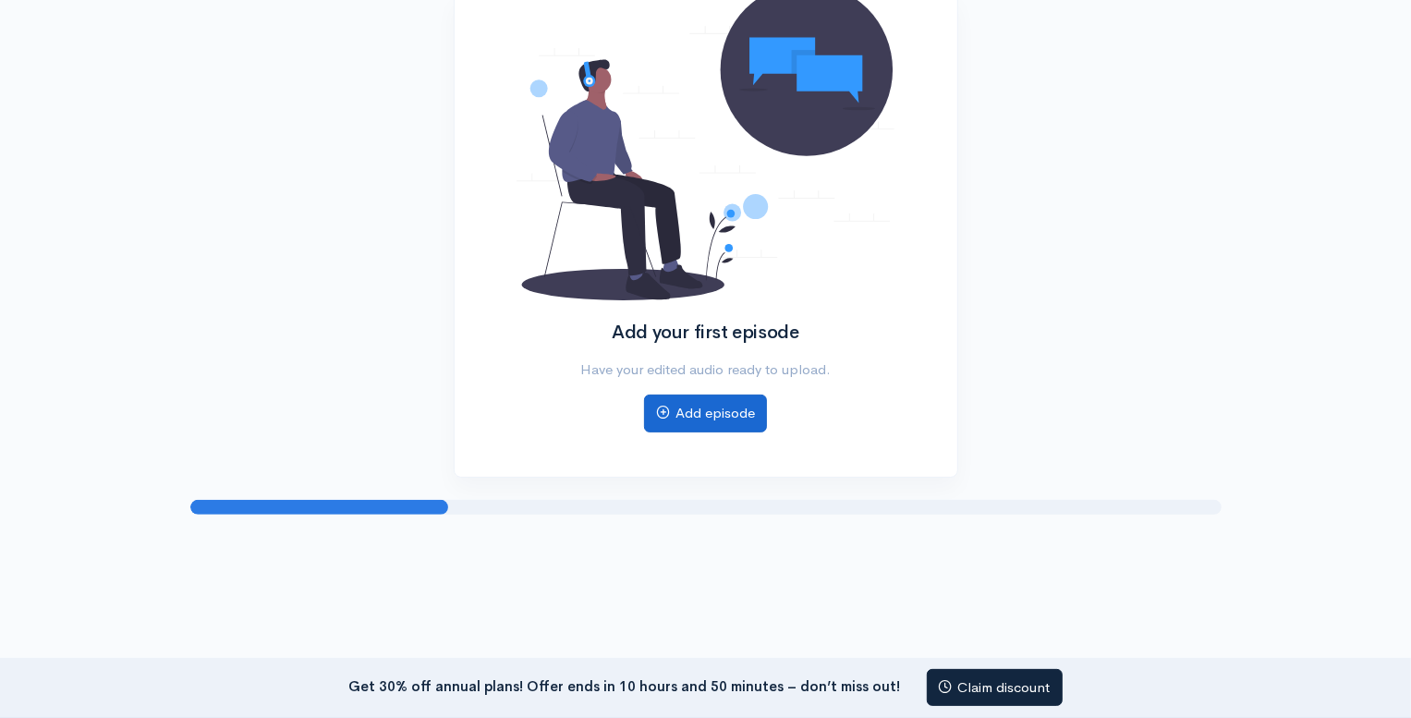
scroll to position [226, 0]
click at [709, 411] on link "Add episode" at bounding box center [705, 414] width 123 height 38
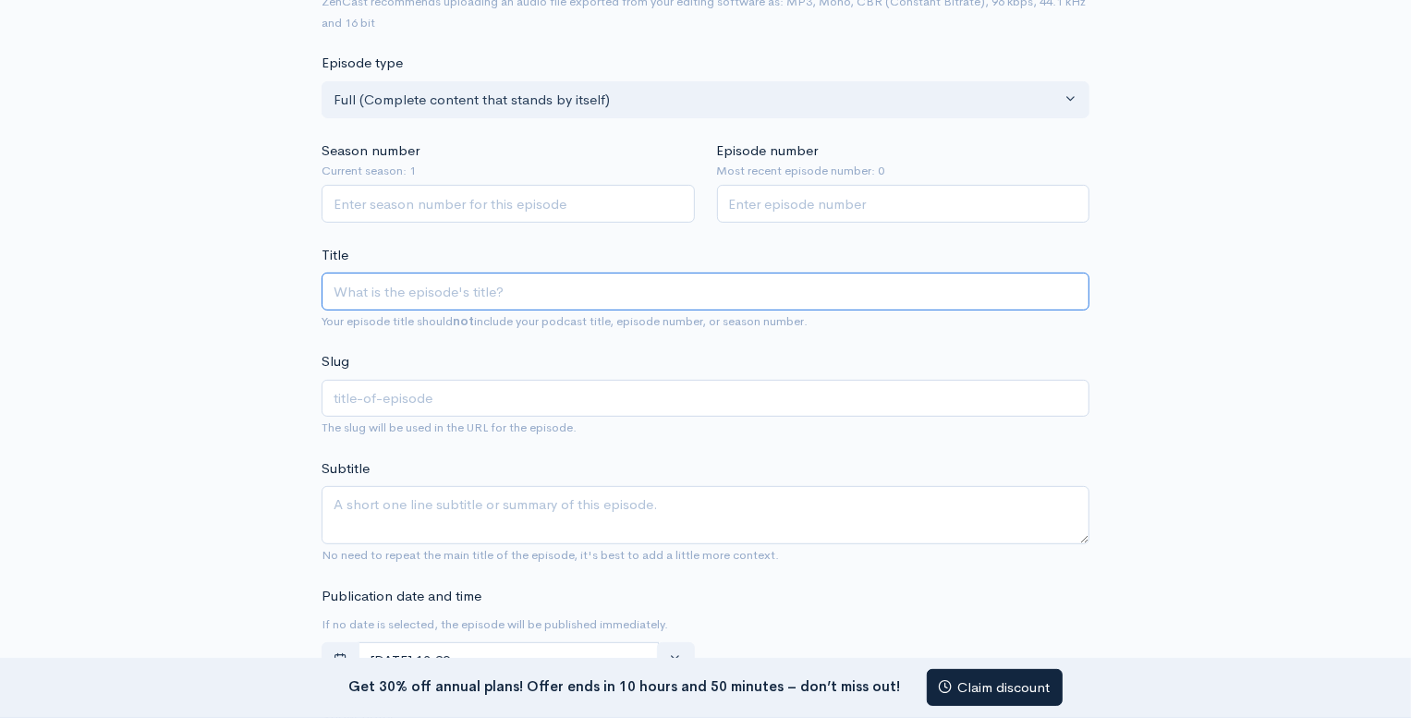
scroll to position [295, 0]
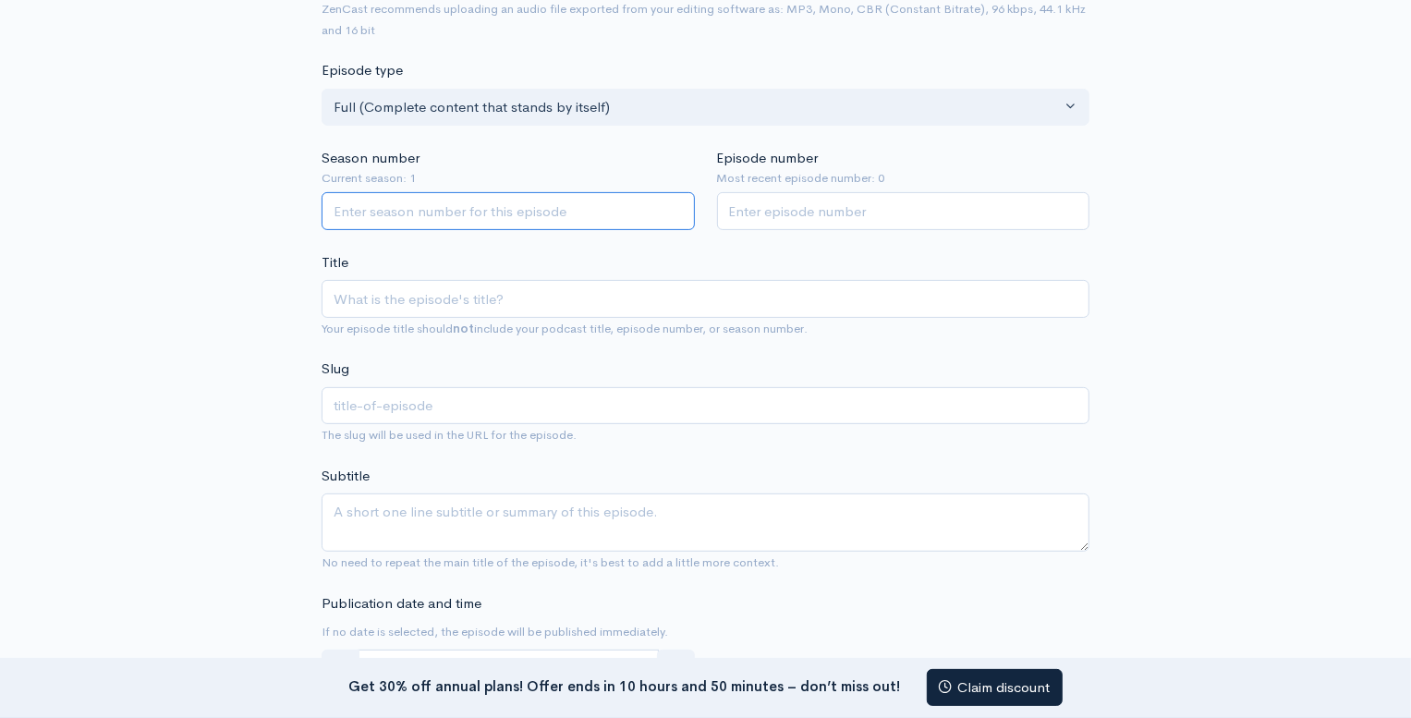
click at [396, 211] on input "Season number" at bounding box center [508, 211] width 373 height 38
type input "1"
click at [676, 214] on input "1" at bounding box center [508, 211] width 373 height 38
click at [809, 209] on input "Episode number" at bounding box center [903, 211] width 373 height 38
type input "1"
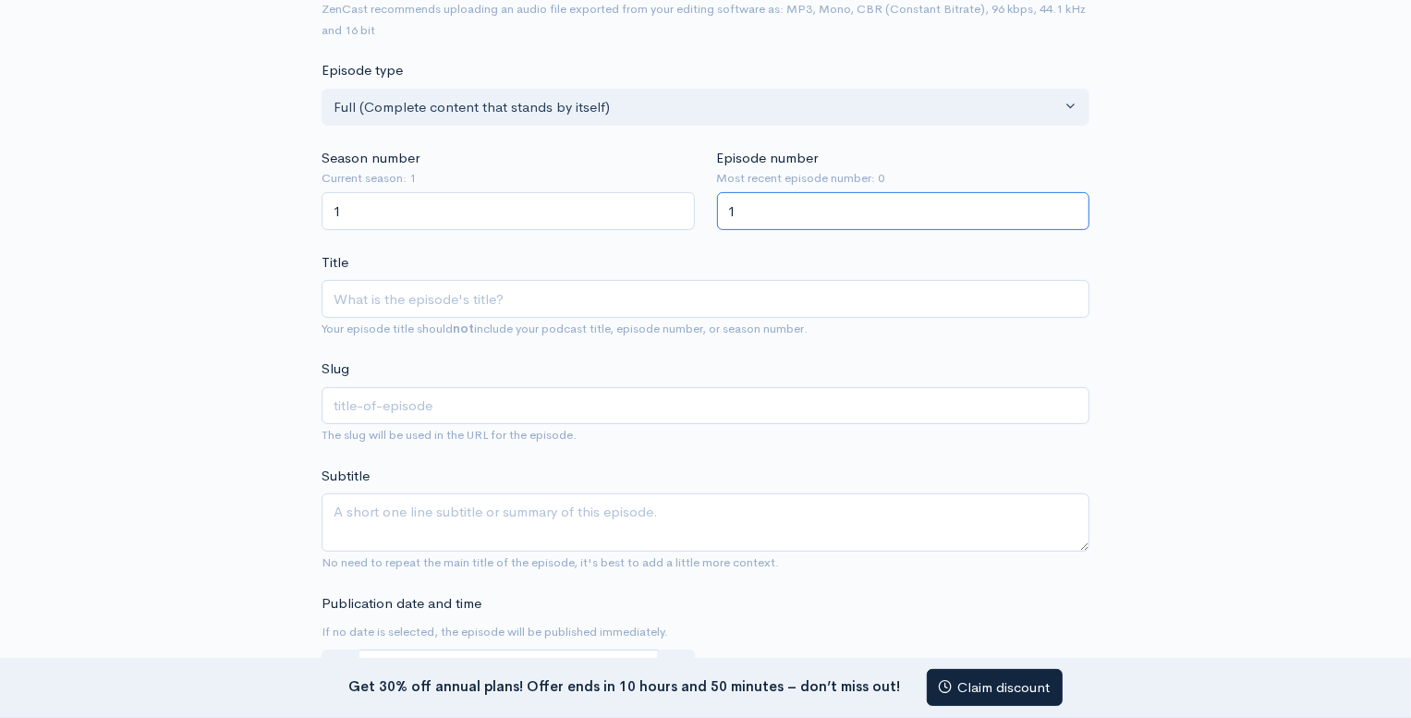
click at [1072, 205] on input "1" at bounding box center [903, 211] width 373 height 38
click at [503, 295] on input "Title" at bounding box center [706, 299] width 768 height 38
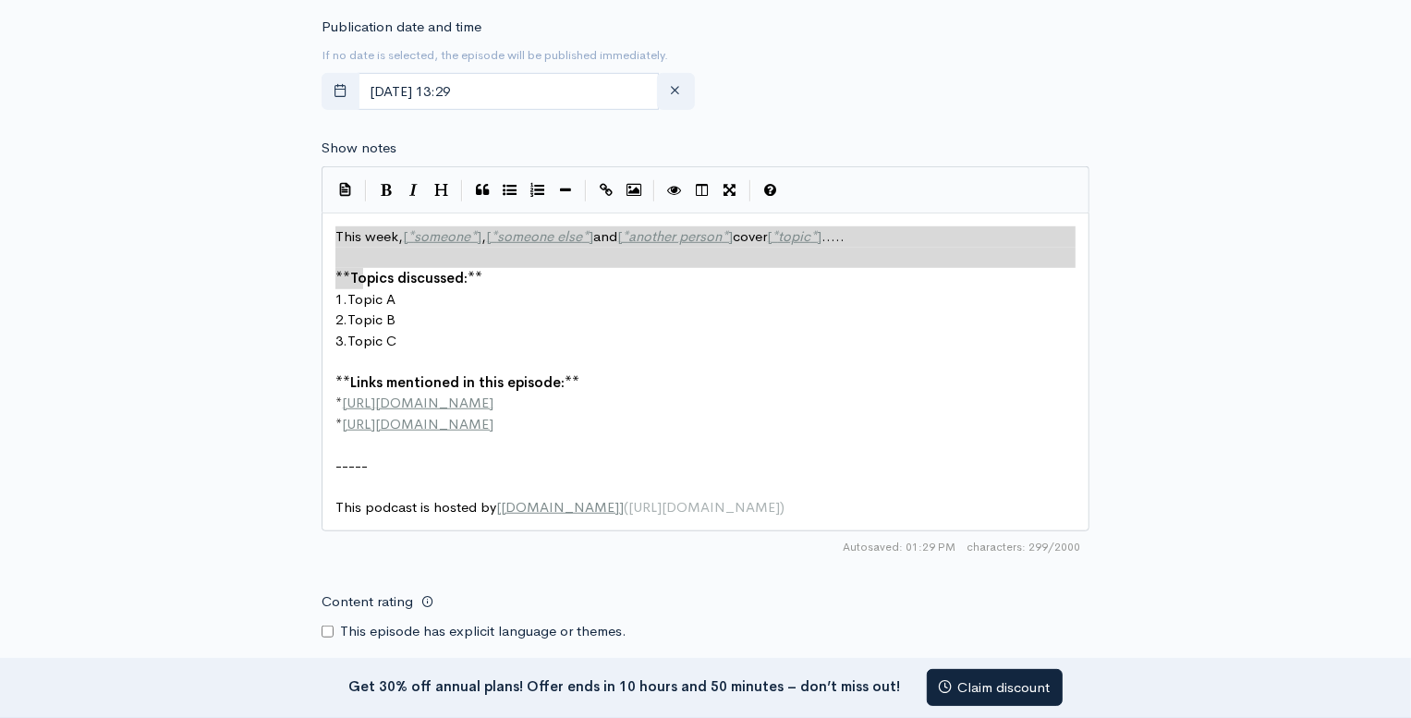
scroll to position [6, 0]
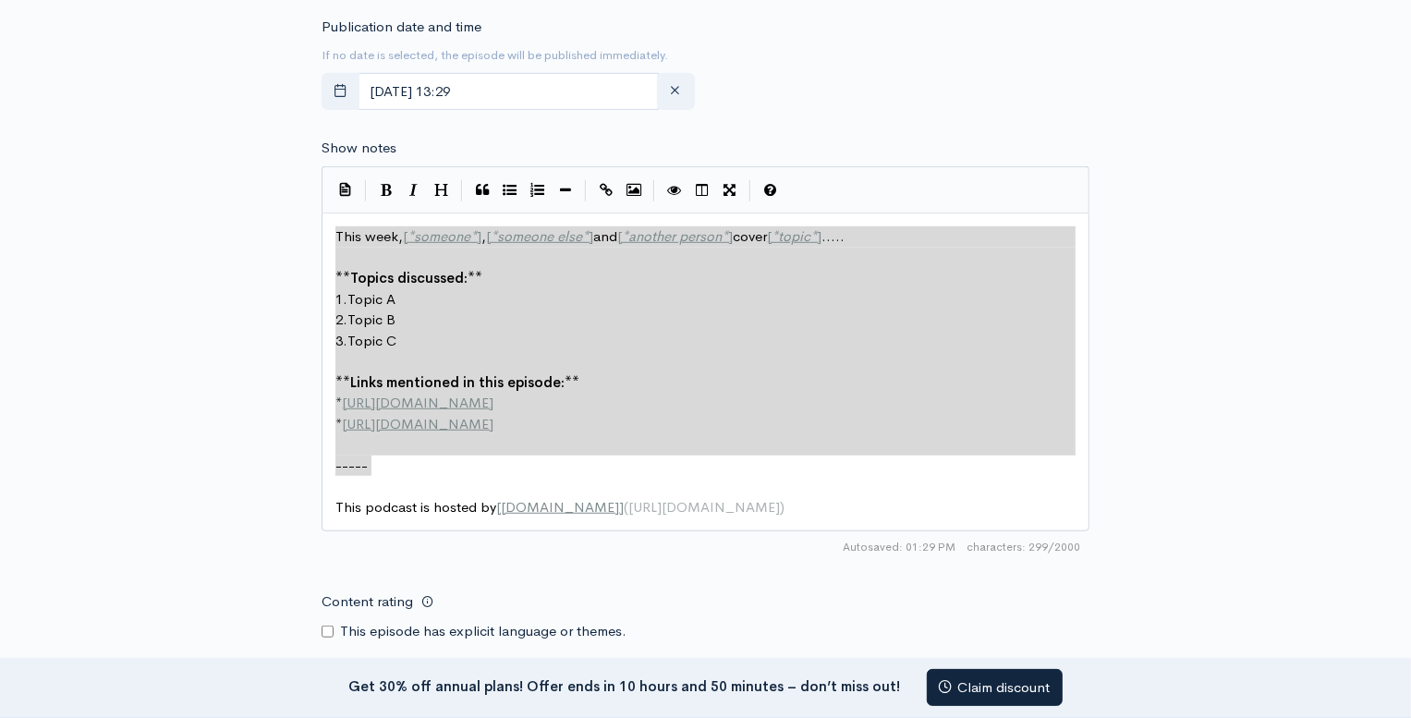
type textarea "This week, [*someone*], [*someone else*] and [*another person*] cover [*topic*]…"
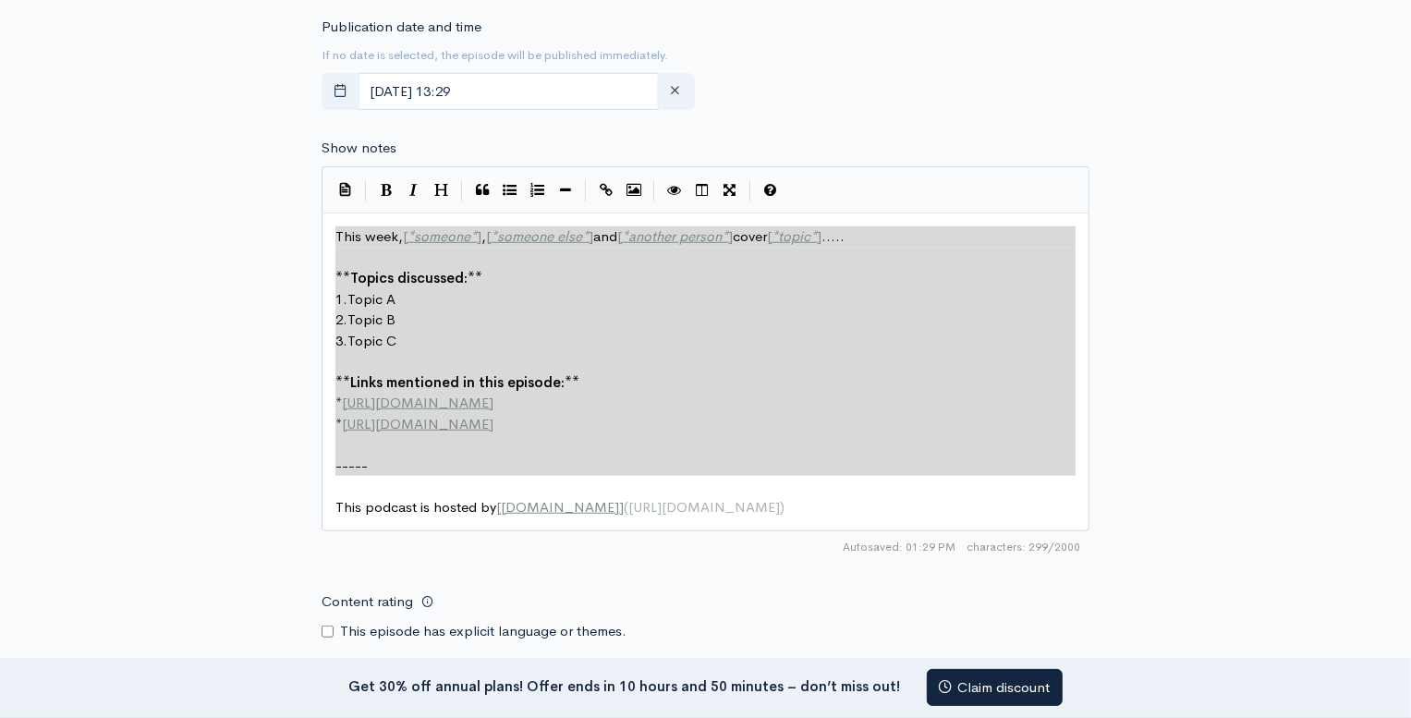
drag, startPoint x: 335, startPoint y: 238, endPoint x: 700, endPoint y: 476, distance: 436.1
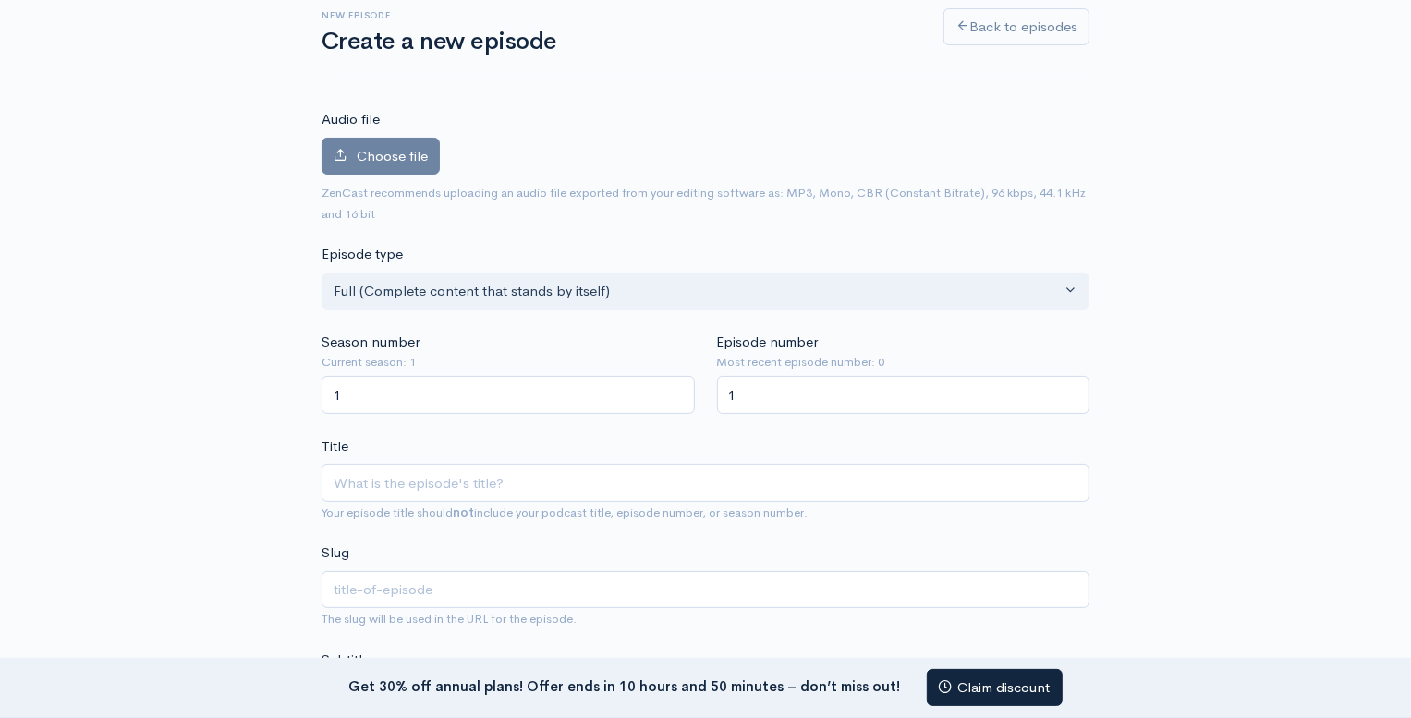
scroll to position [106, 0]
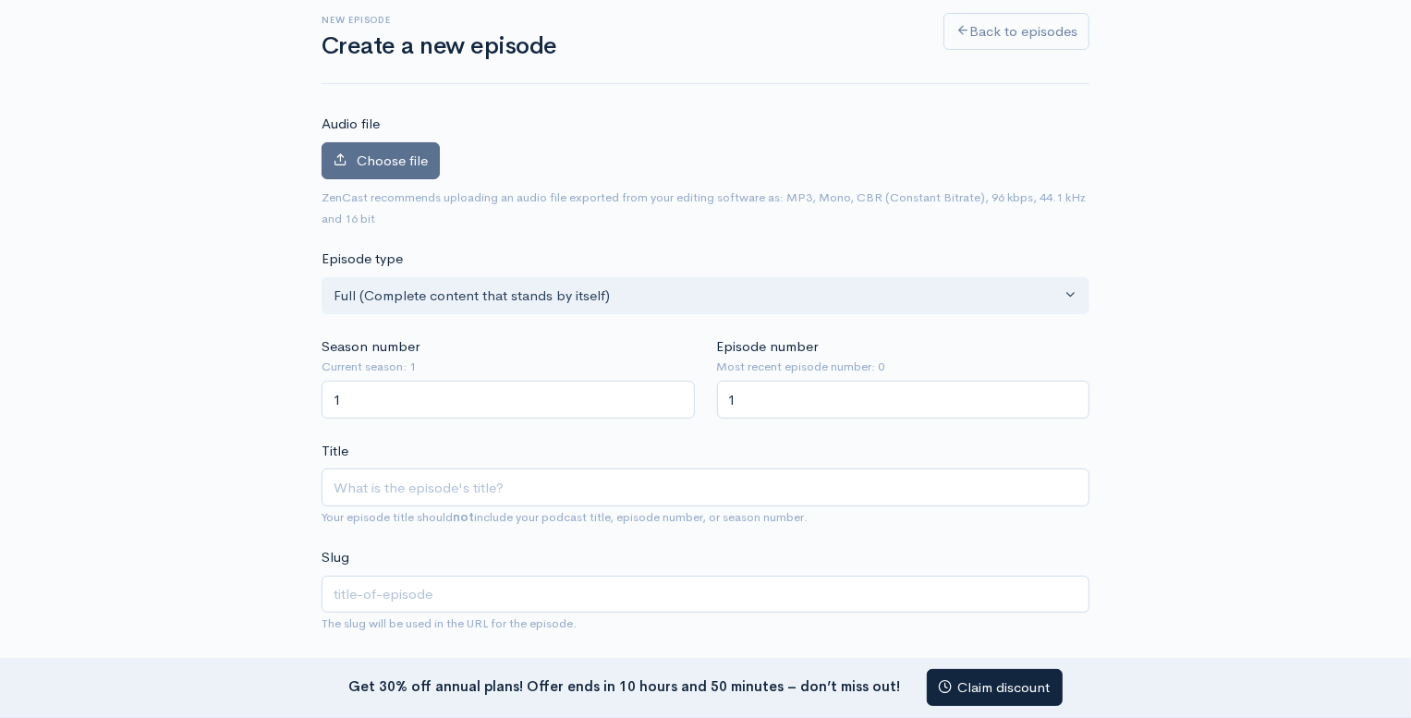
click at [387, 158] on span "Choose file" at bounding box center [392, 161] width 71 height 18
click at [0, 0] on input "Choose file" at bounding box center [0, 0] width 0 height 0
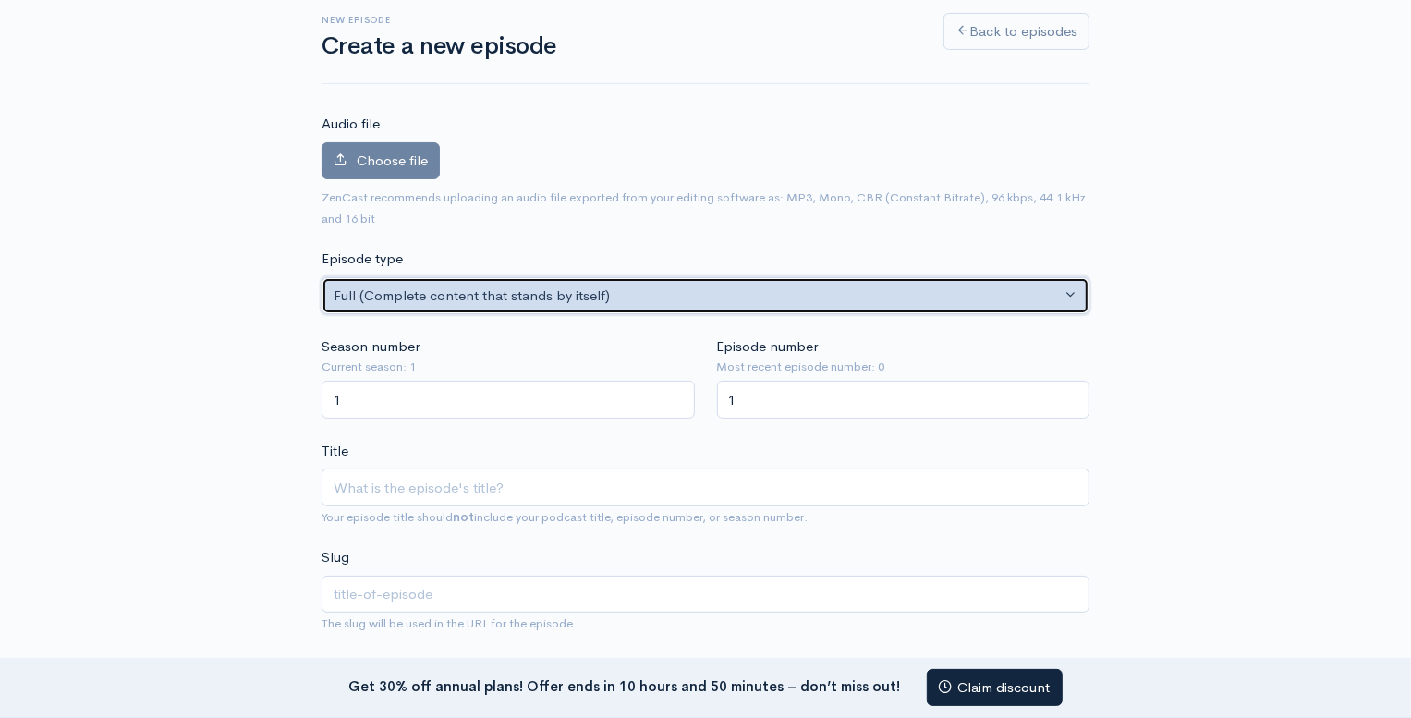
click at [1072, 292] on button "Full (Complete content that stands by itself)" at bounding box center [706, 296] width 768 height 38
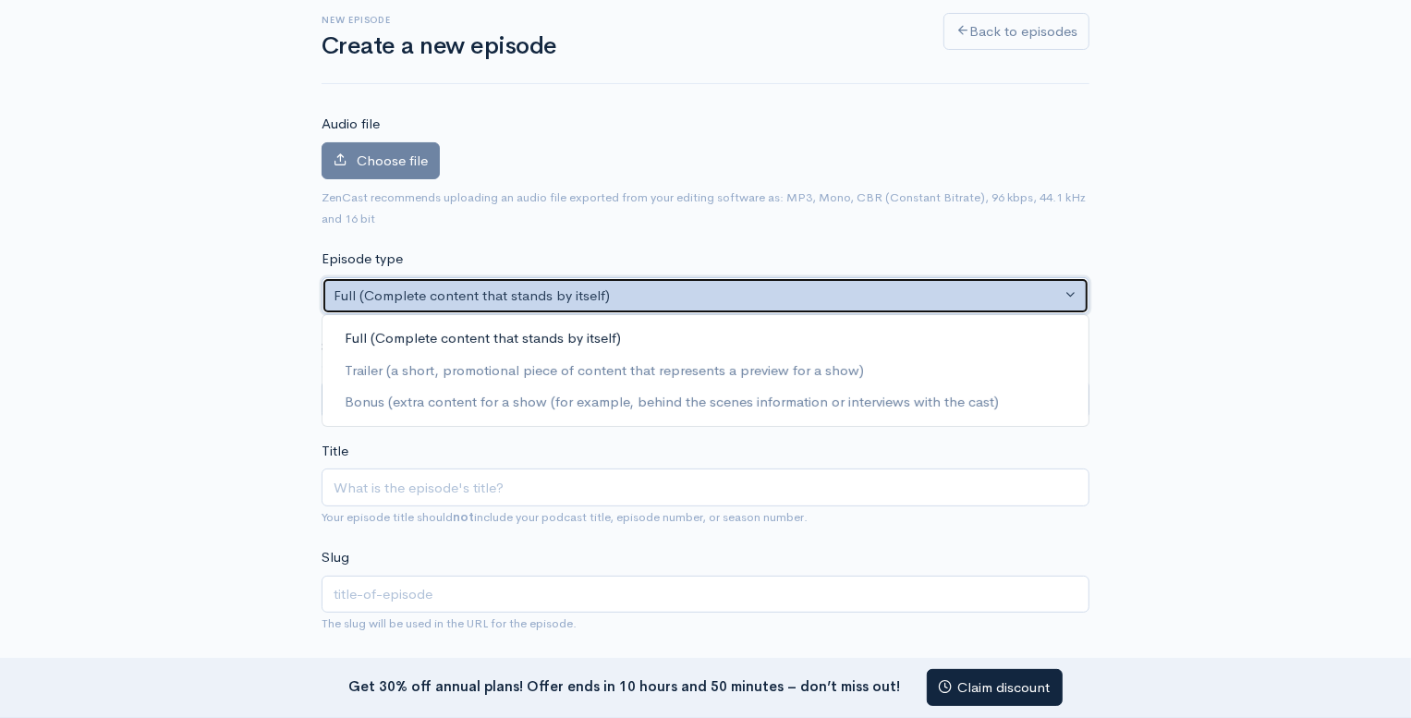
click at [1072, 292] on button "Full (Complete content that stands by itself)" at bounding box center [706, 296] width 768 height 38
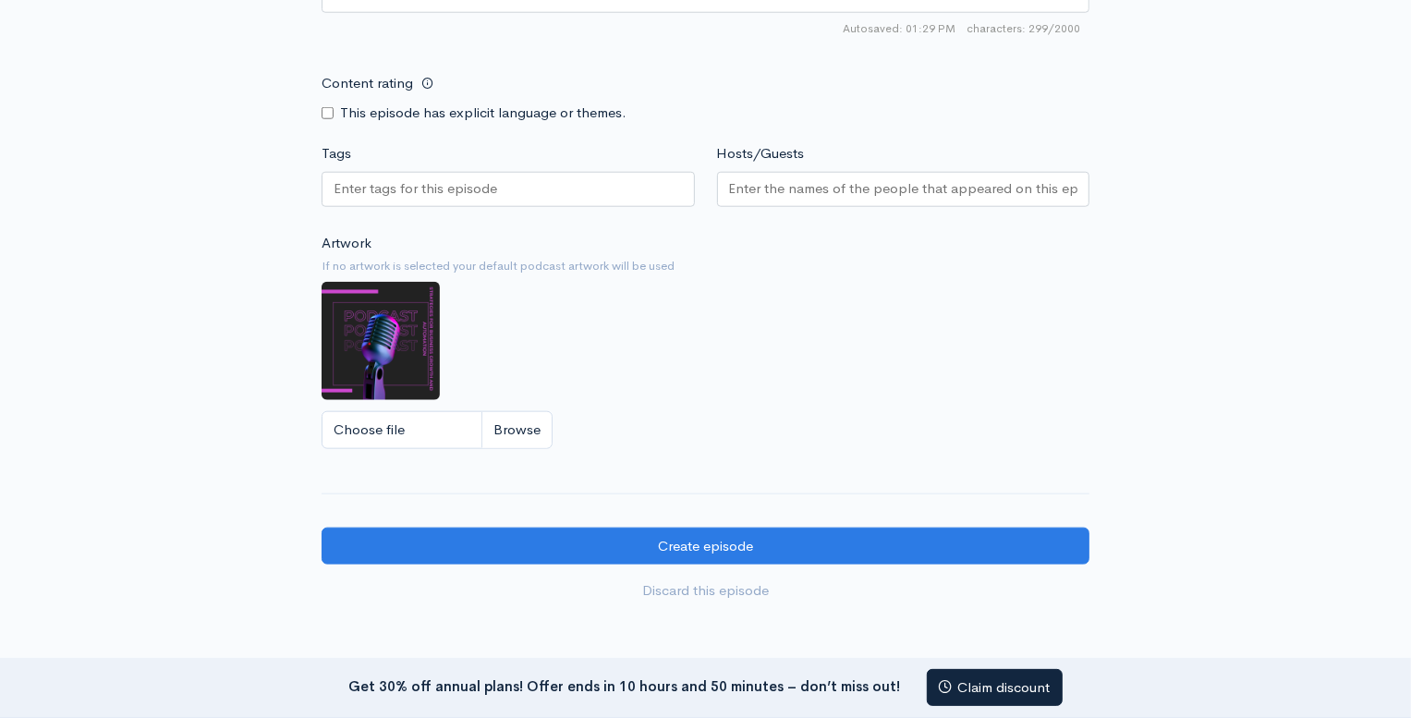
scroll to position [1396, 0]
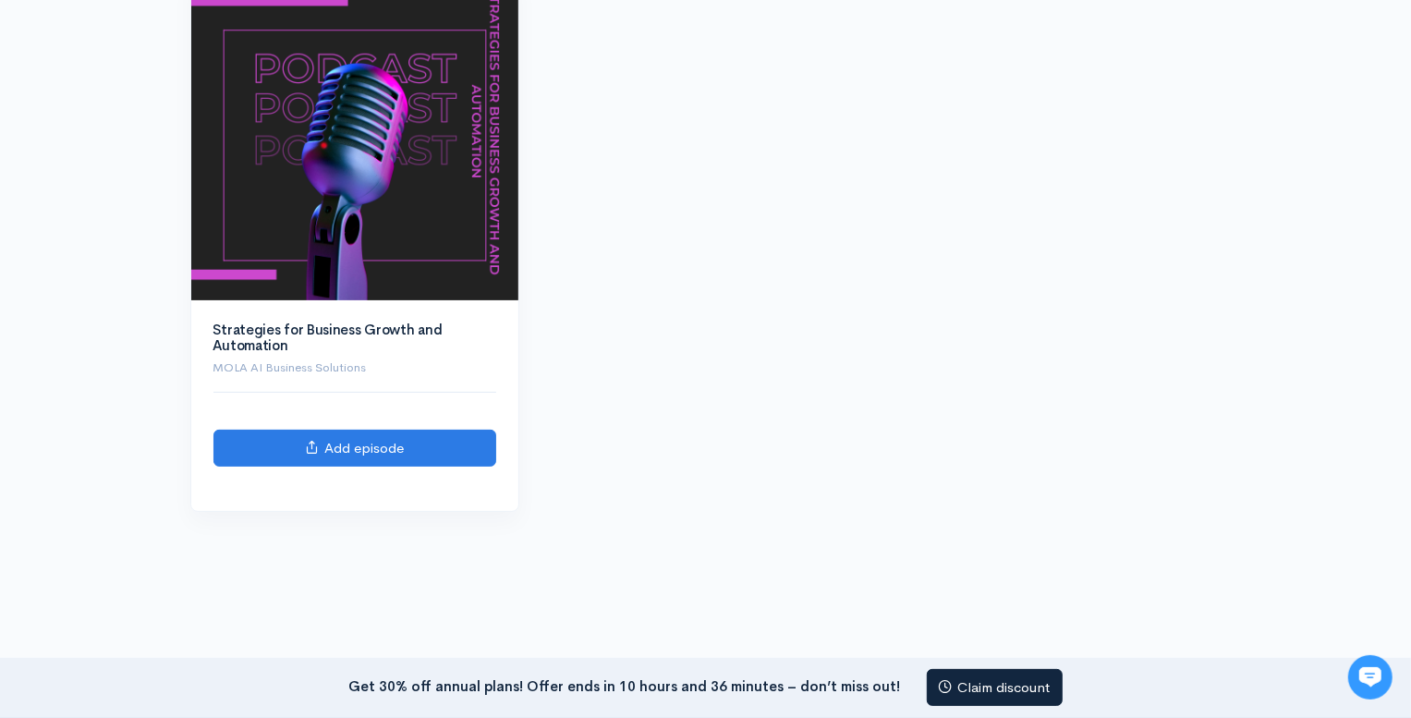
scroll to position [281, 0]
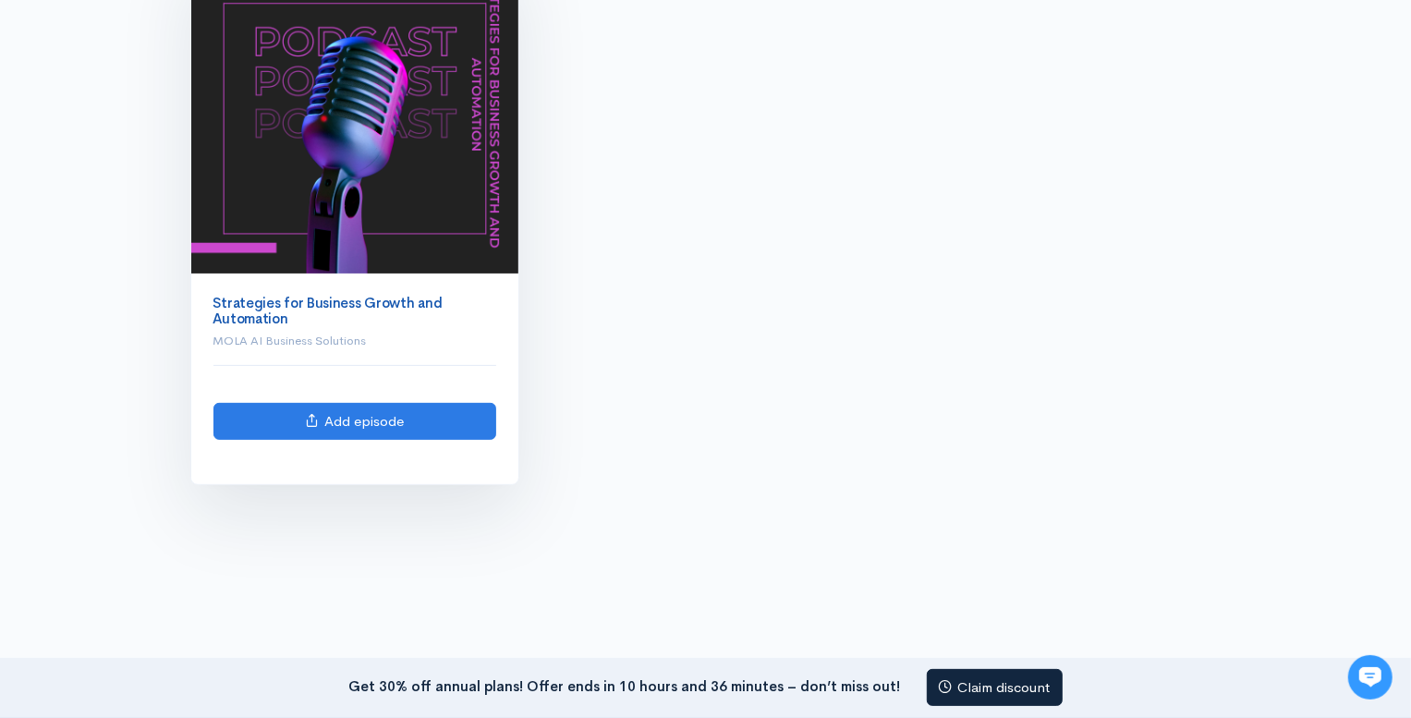
click at [331, 303] on link "Strategies for Business Growth and Automation" at bounding box center [328, 310] width 229 height 33
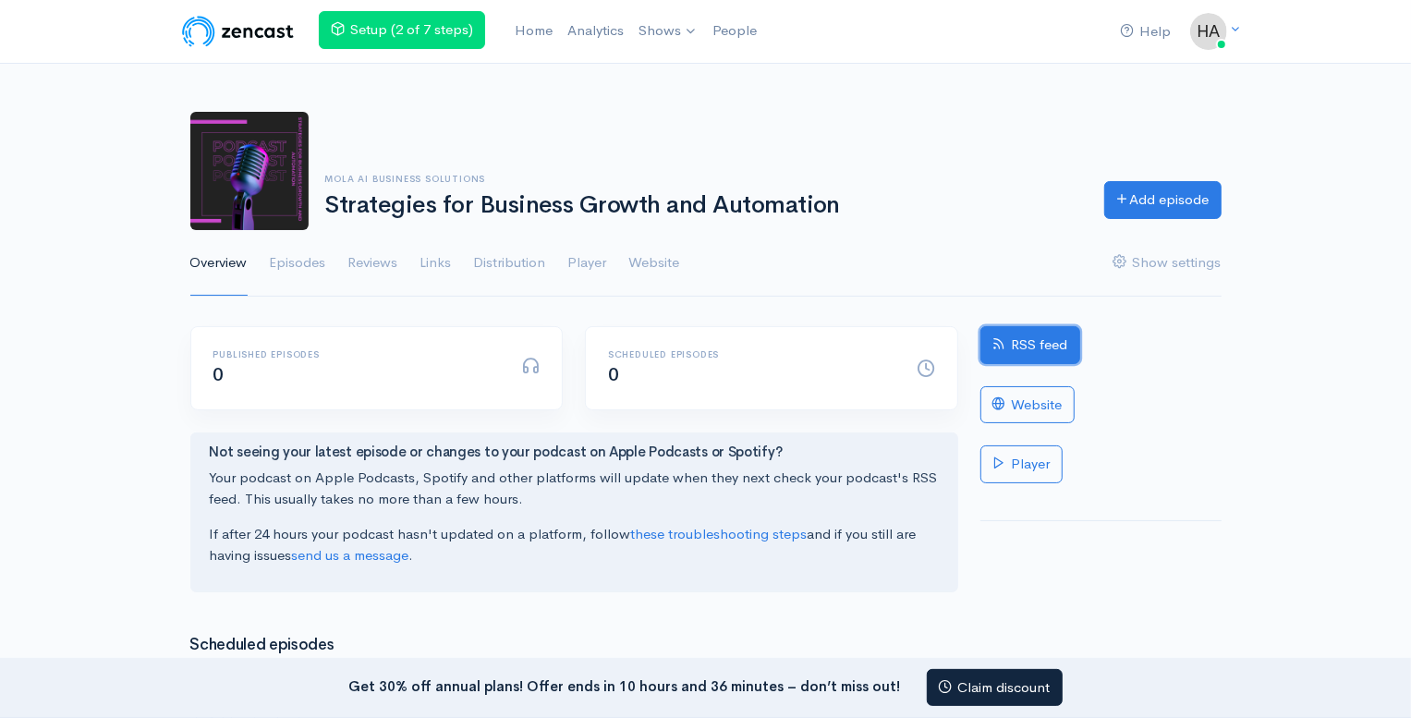
click at [1026, 342] on link "RSS feed" at bounding box center [1031, 345] width 100 height 38
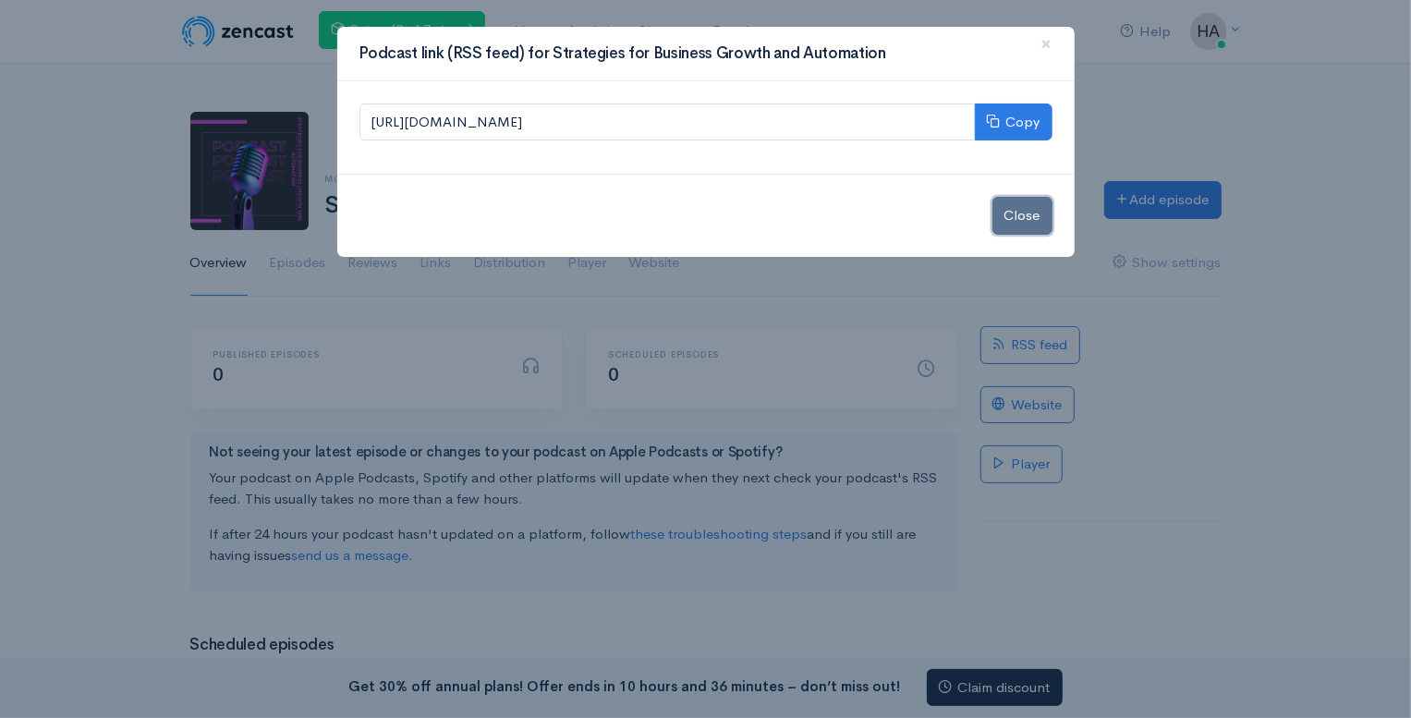
drag, startPoint x: 1020, startPoint y: 214, endPoint x: 790, endPoint y: 232, distance: 230.9
click at [1020, 214] on button "Close" at bounding box center [1023, 216] width 60 height 38
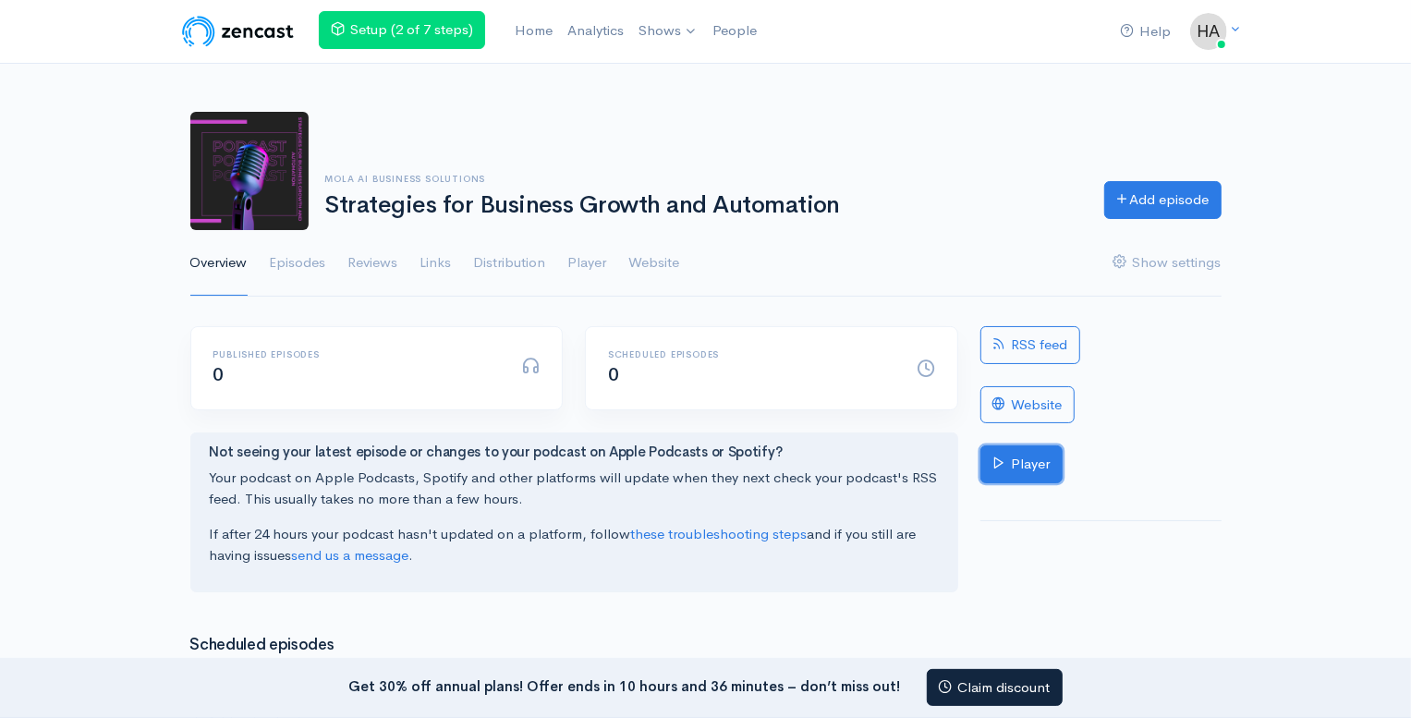
click at [1029, 465] on link "Player" at bounding box center [1022, 465] width 82 height 38
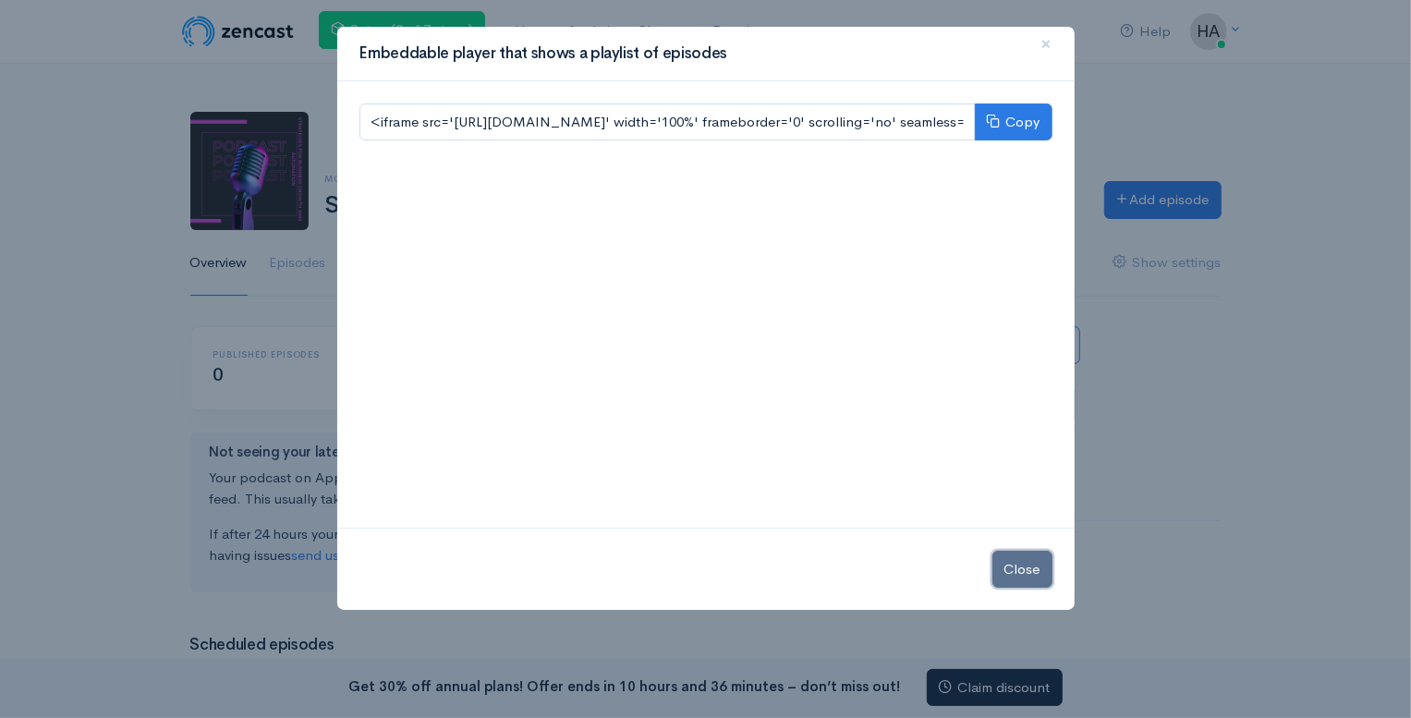
click at [1017, 563] on button "Close" at bounding box center [1023, 570] width 60 height 38
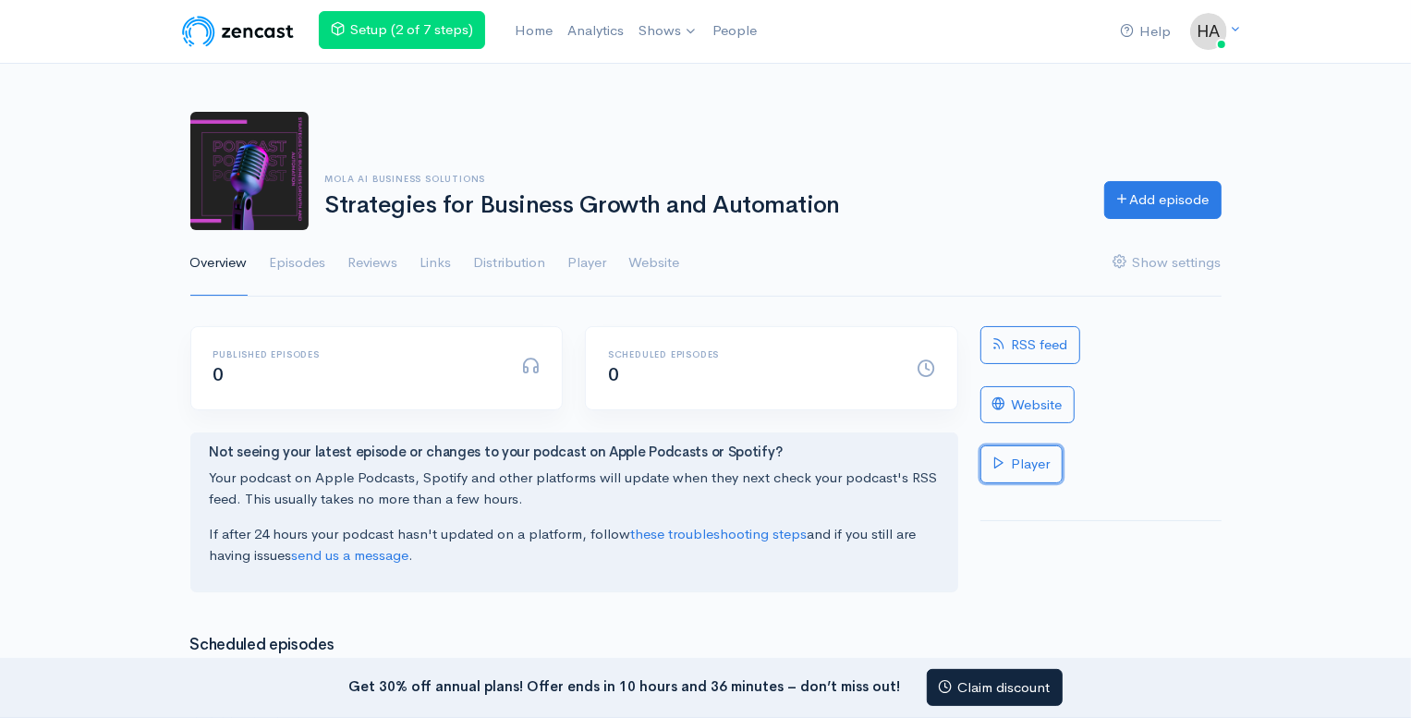
scroll to position [1, 0]
click at [301, 256] on link "Episodes" at bounding box center [298, 262] width 56 height 67
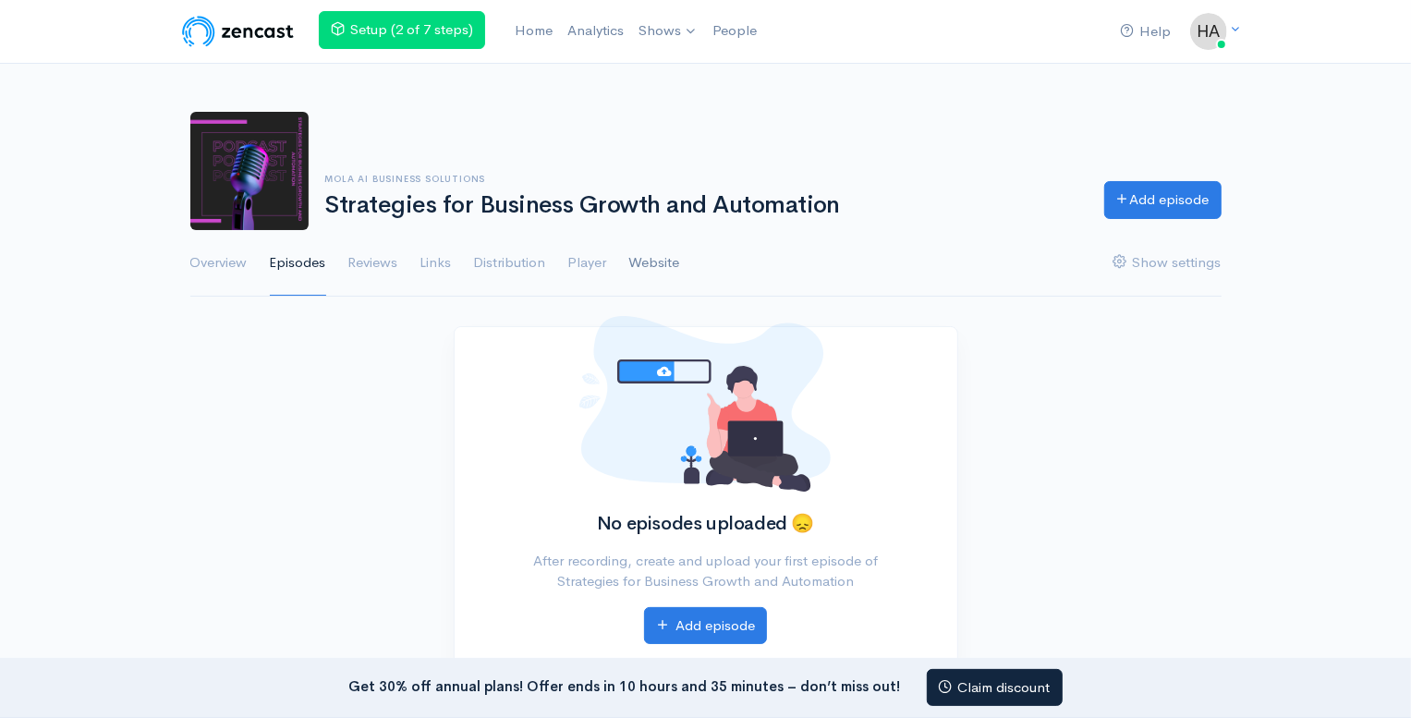
click at [665, 261] on link "Website" at bounding box center [654, 263] width 51 height 67
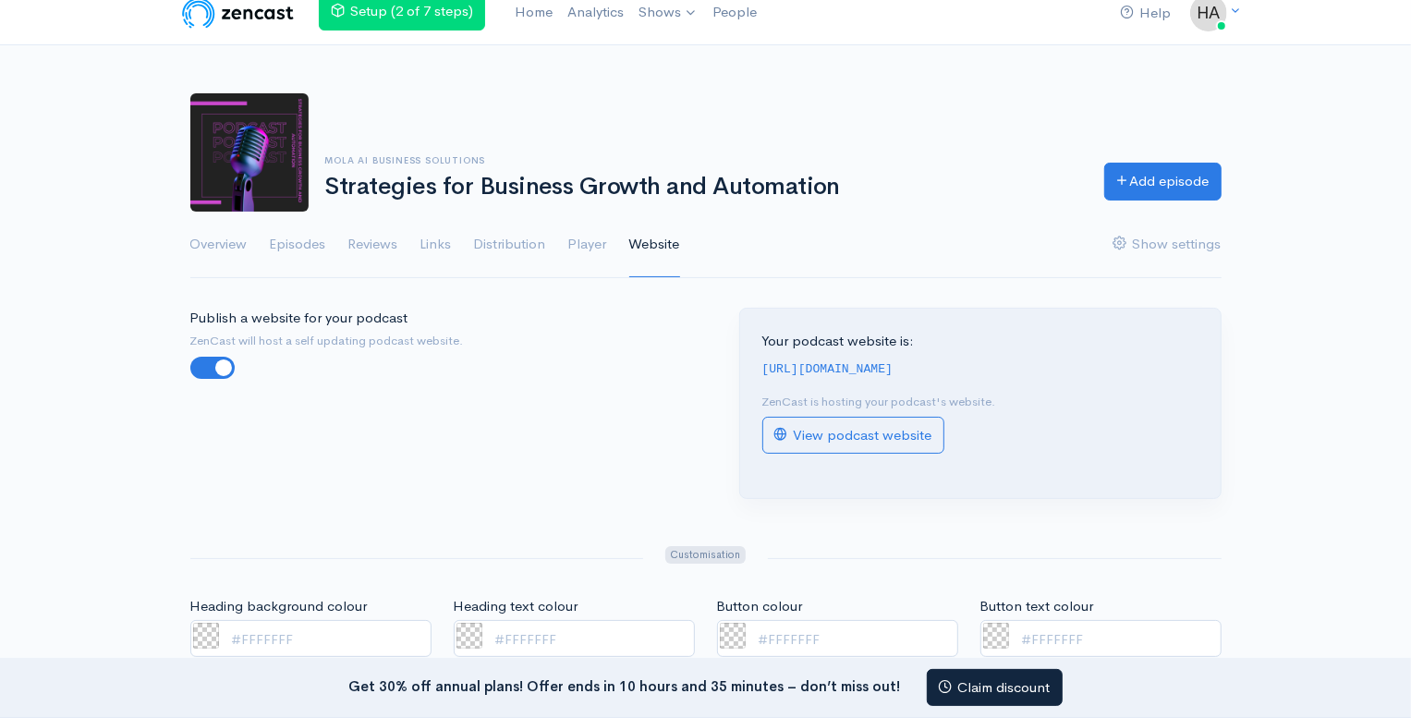
scroll to position [24, 0]
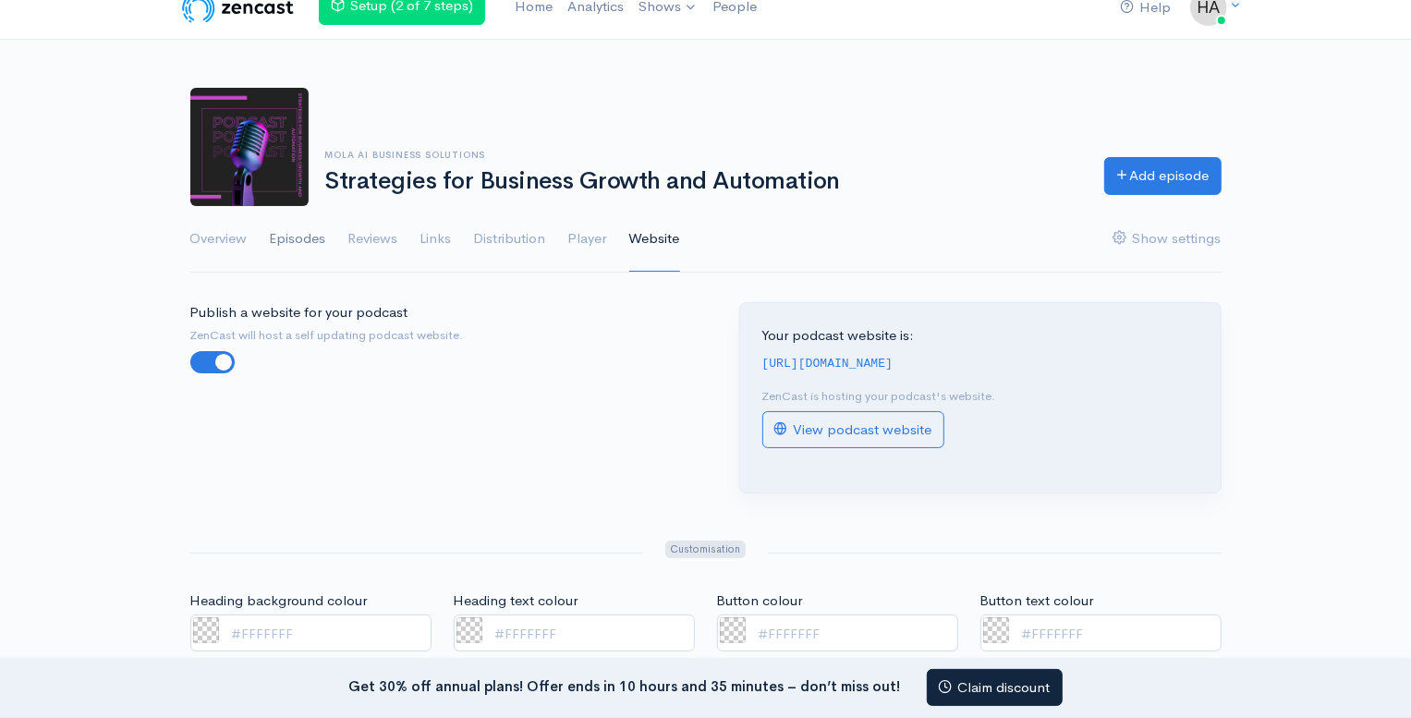
click at [287, 235] on link "Episodes" at bounding box center [298, 239] width 56 height 67
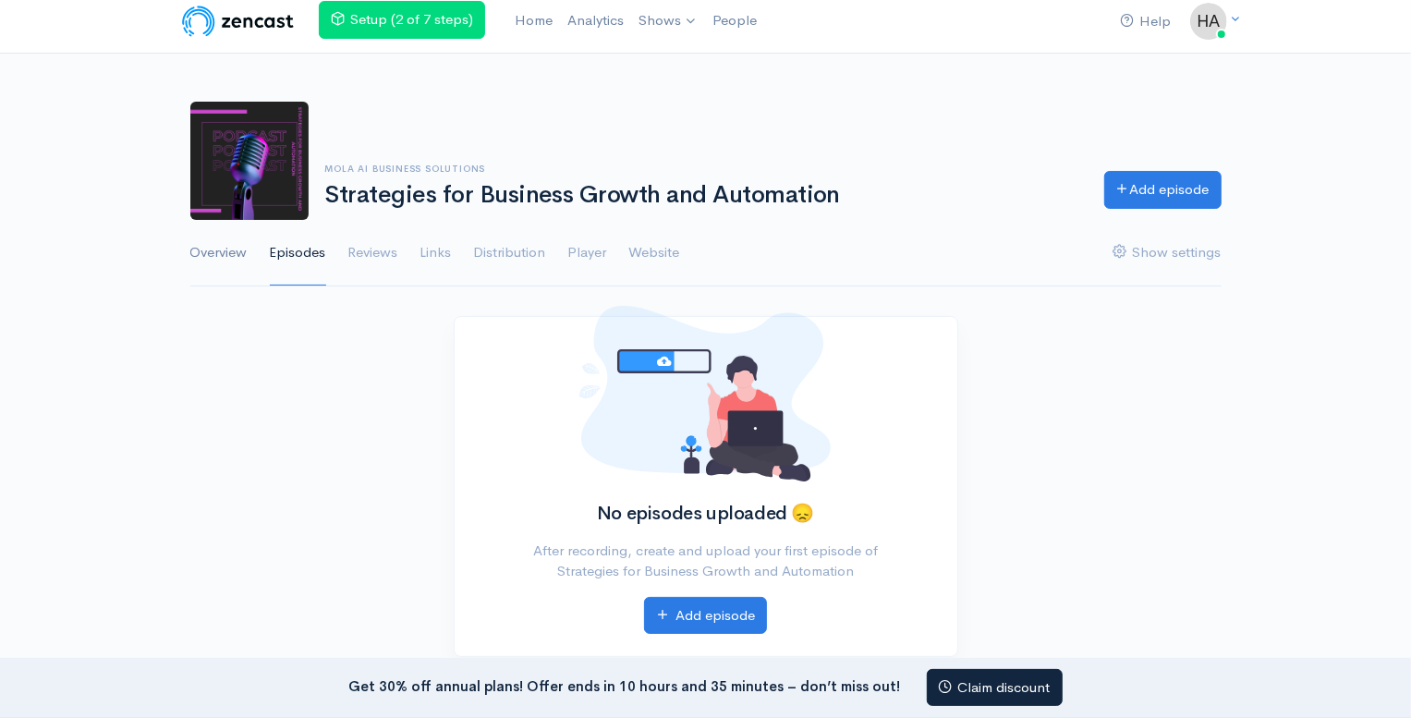
scroll to position [7, 0]
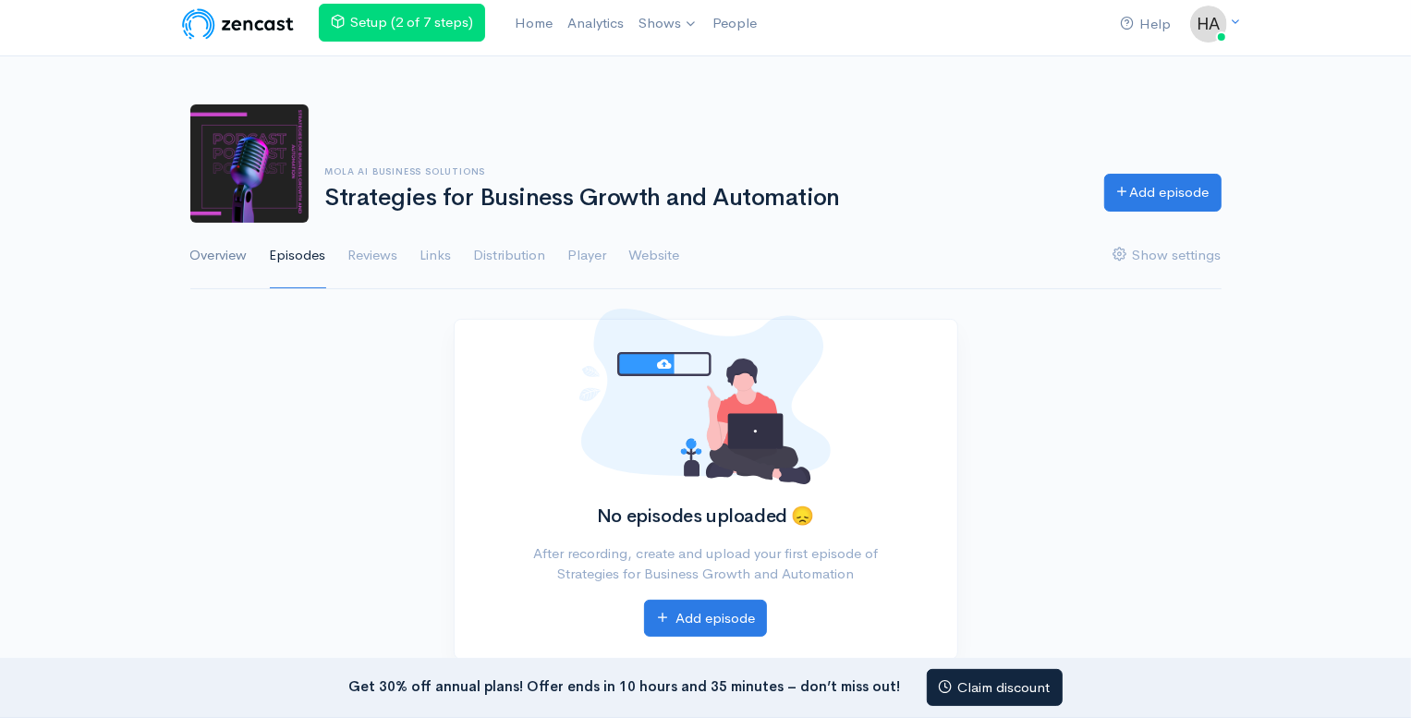
click at [214, 243] on link "Overview" at bounding box center [218, 256] width 57 height 67
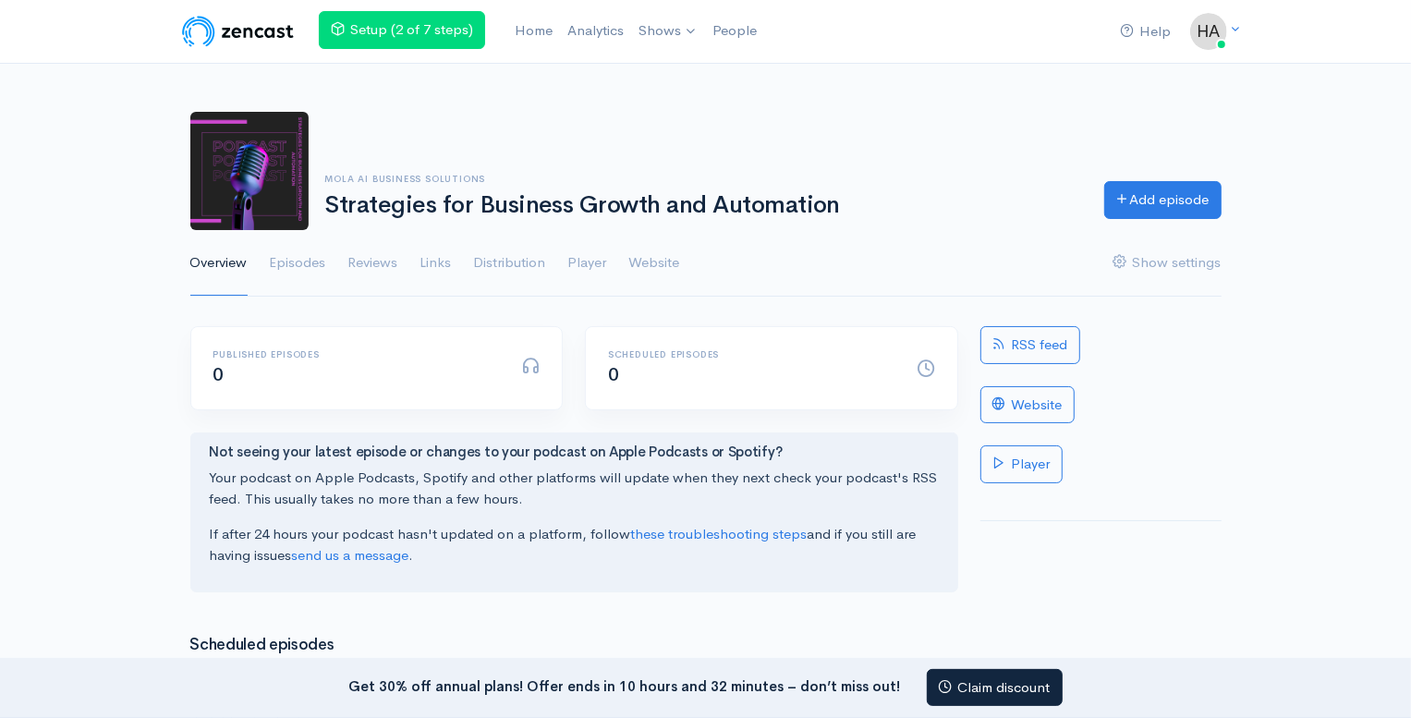
click at [277, 179] on img at bounding box center [249, 171] width 118 height 118
click at [1207, 35] on img at bounding box center [1209, 31] width 37 height 37
click at [1118, 73] on link "Your profile" at bounding box center [1144, 74] width 174 height 32
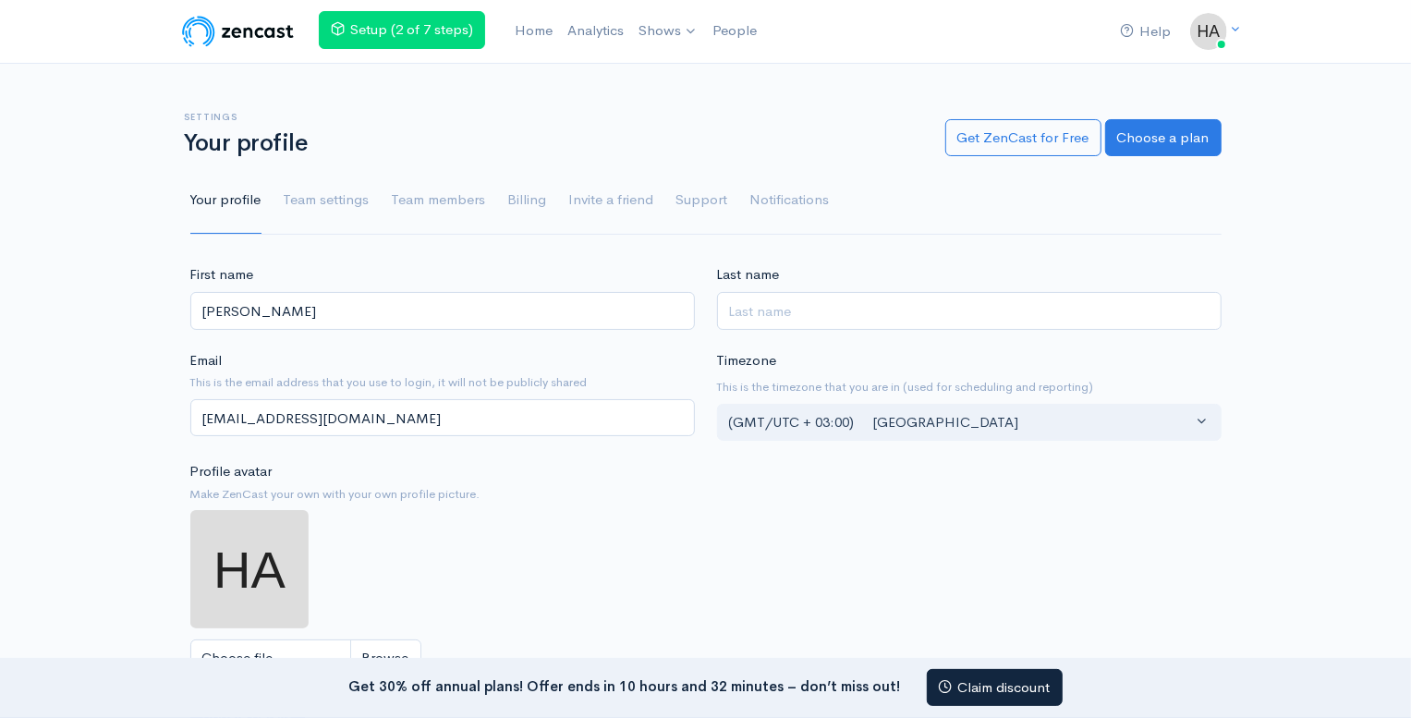
click at [537, 68] on div "Help Notifications View all Your profile Team settings Default team Current Log…" at bounding box center [705, 602] width 1411 height 1205
click at [540, 27] on link "Home" at bounding box center [533, 31] width 53 height 40
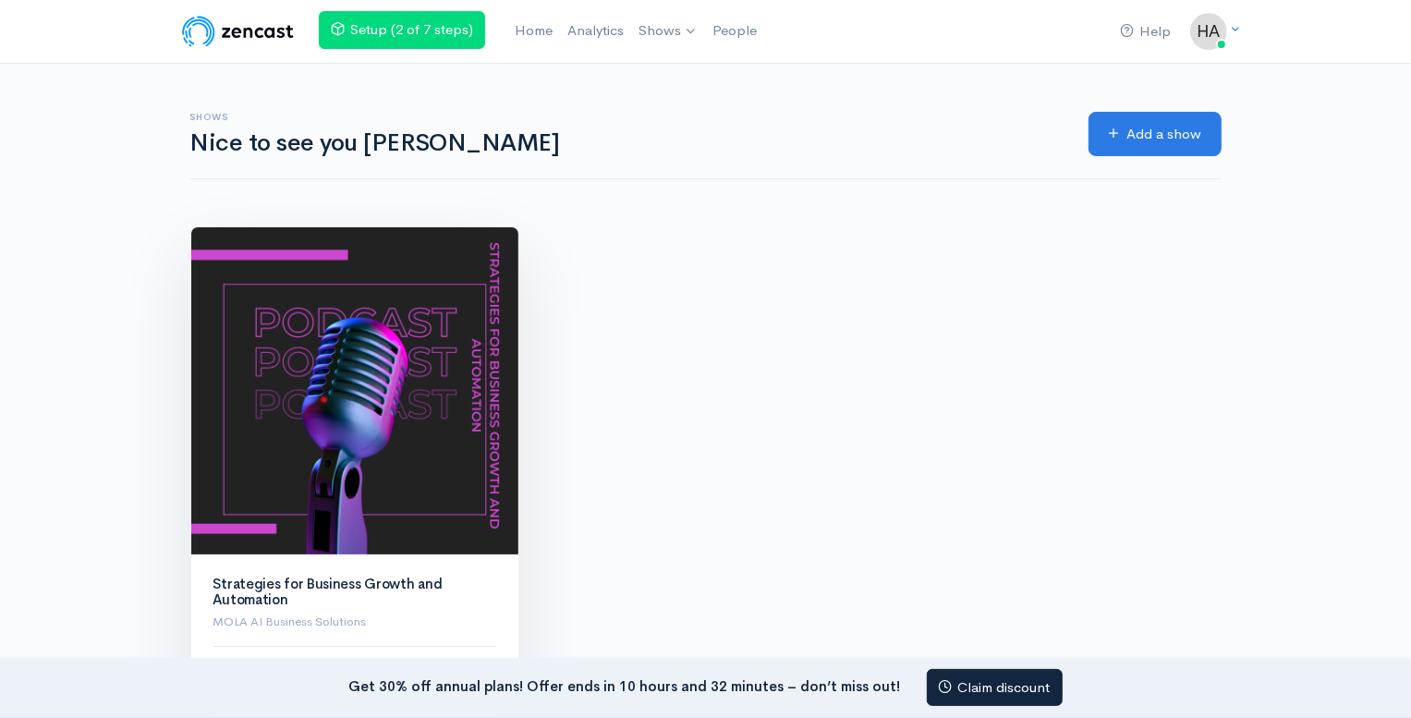
click at [399, 345] on img at bounding box center [354, 390] width 327 height 327
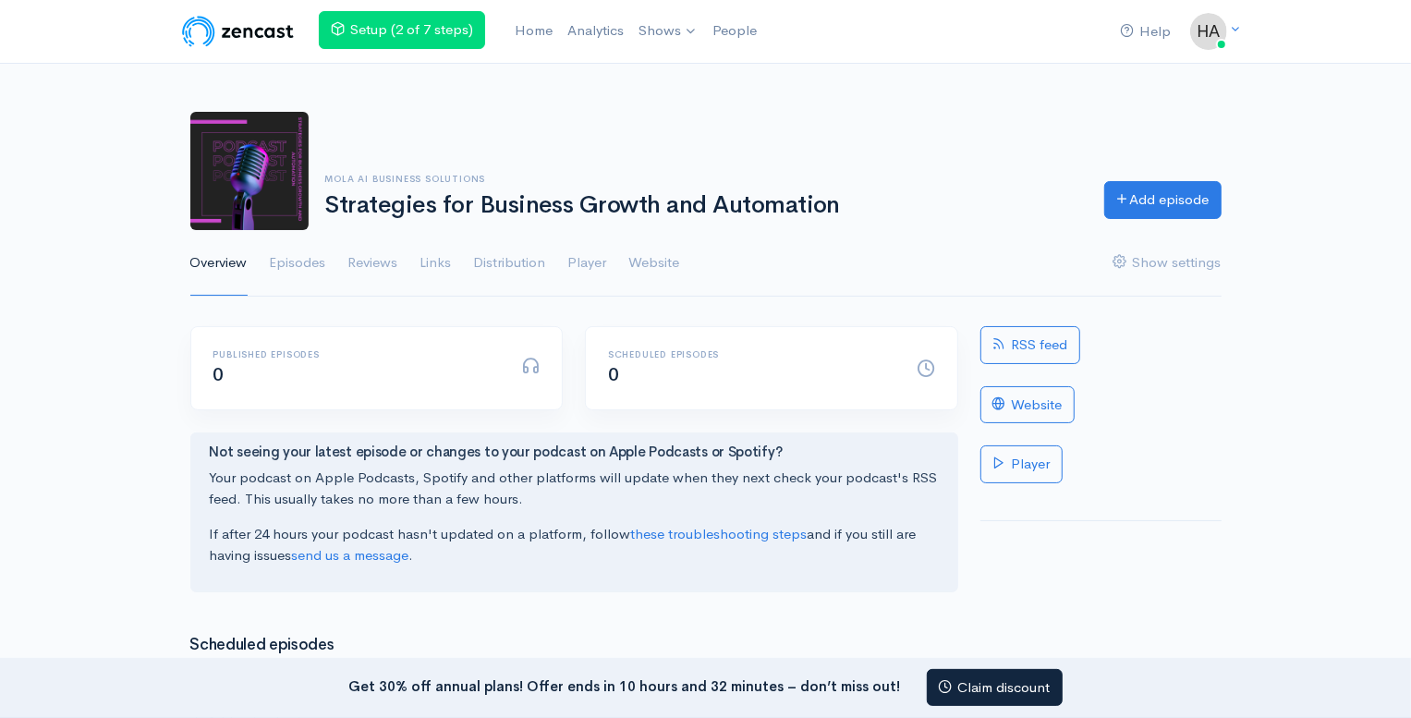
click at [293, 180] on img at bounding box center [249, 171] width 118 height 118
click at [243, 176] on img at bounding box center [249, 171] width 118 height 118
click at [701, 67] on link "Strategies for Business Growth and Autom..." at bounding box center [794, 76] width 324 height 32
click at [255, 154] on img at bounding box center [249, 171] width 118 height 118
click at [256, 154] on img at bounding box center [249, 171] width 118 height 118
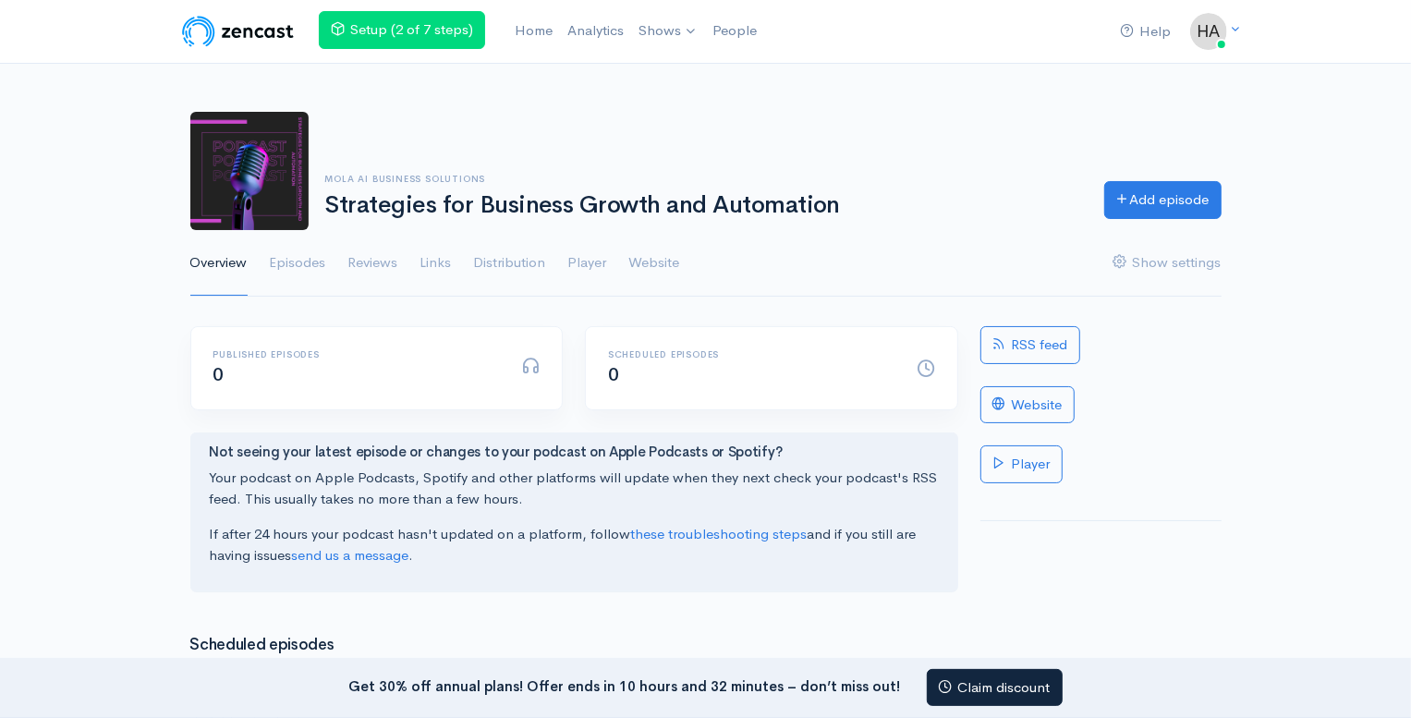
click at [255, 154] on img at bounding box center [249, 171] width 118 height 118
